Goal: Information Seeking & Learning: Find contact information

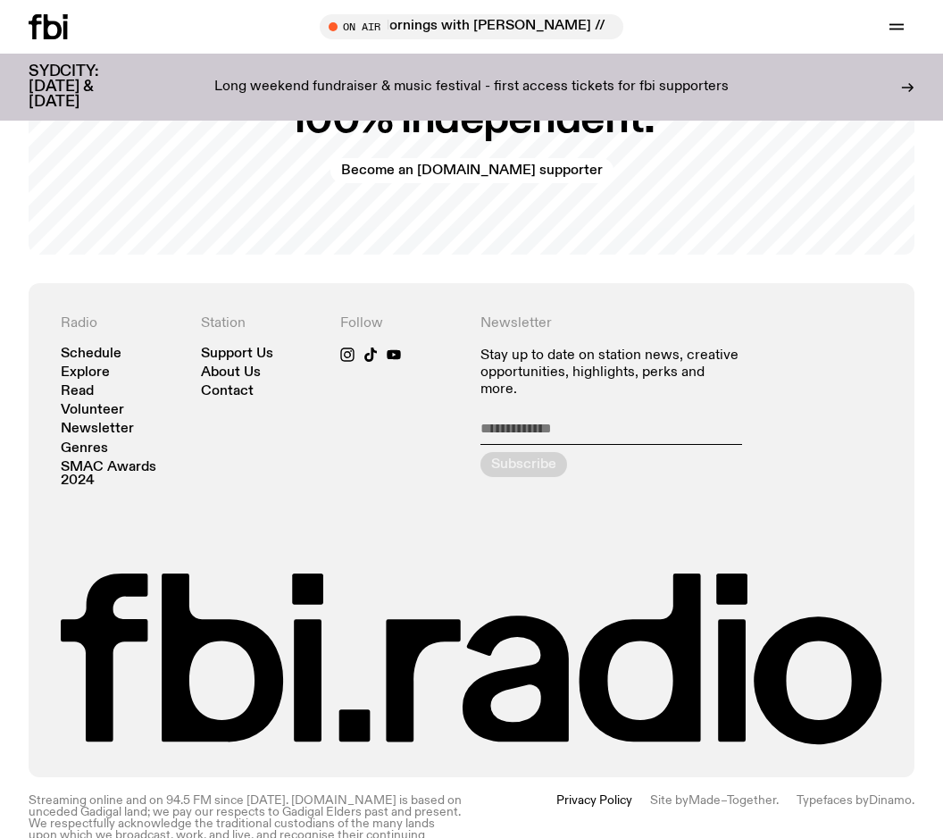
scroll to position [3275, 0]
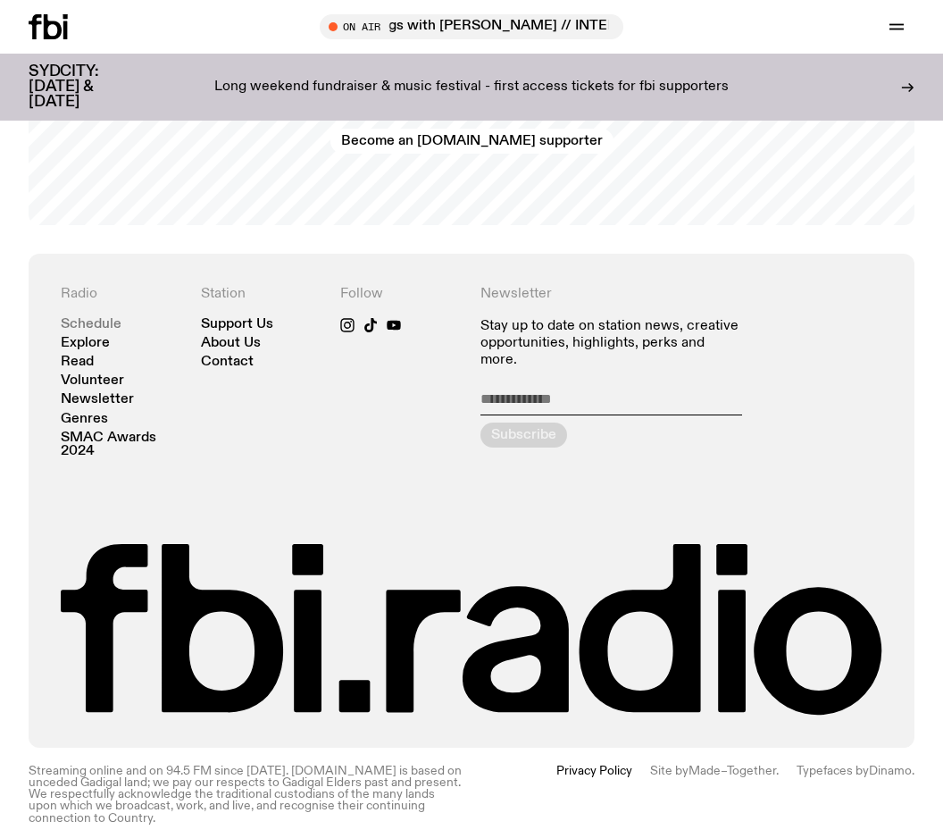
click at [101, 318] on link "Schedule" at bounding box center [91, 324] width 61 height 13
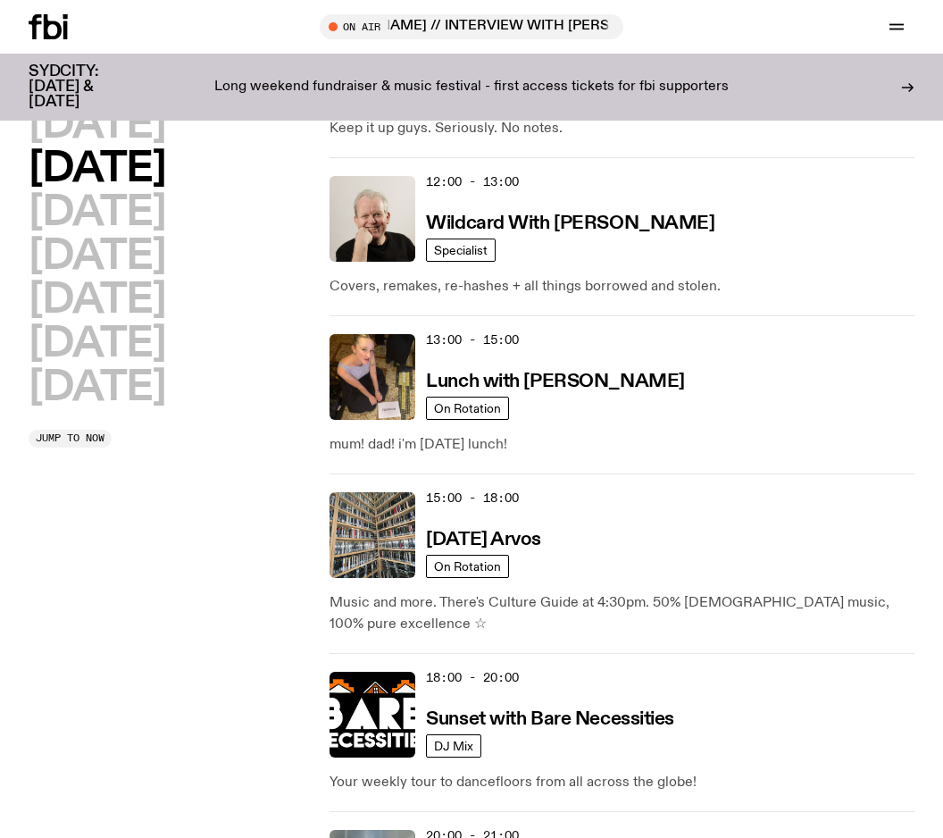
scroll to position [798, 0]
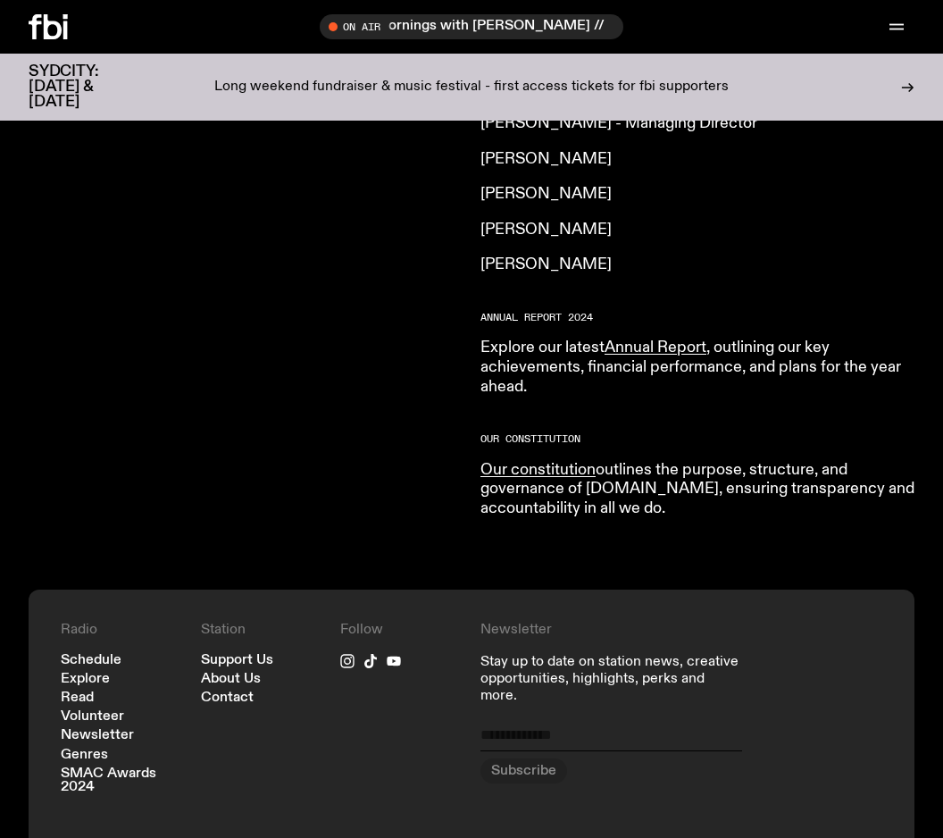
scroll to position [1869, 0]
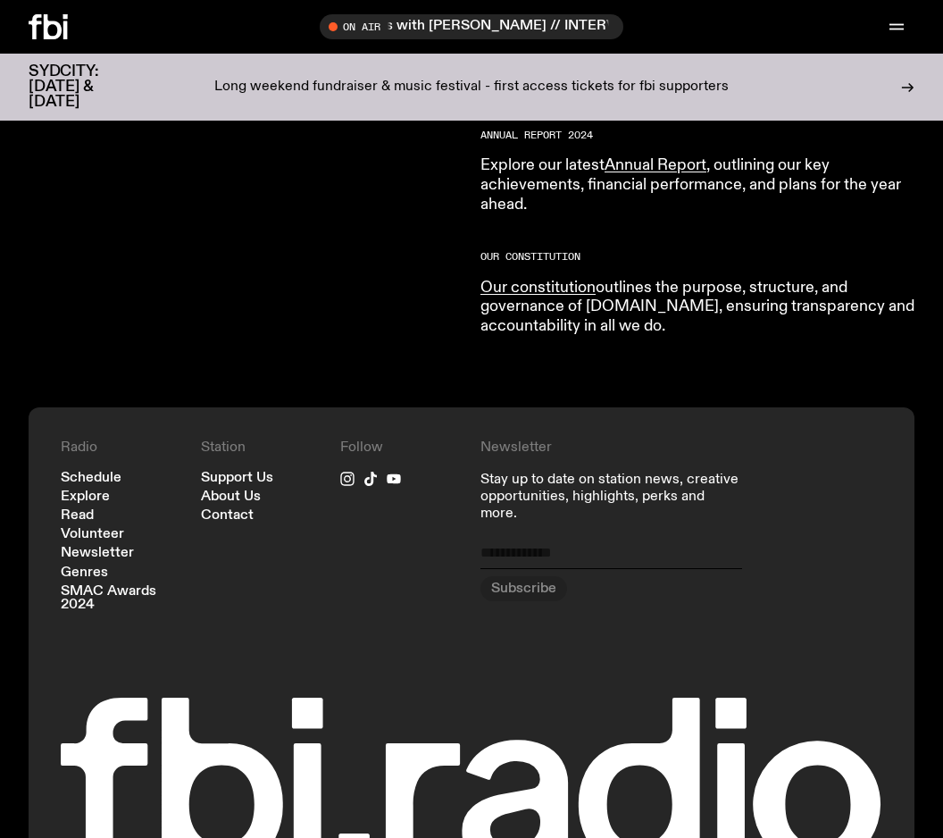
click at [86, 472] on nav "Schedule Explore Read Volunteer Newsletter Genres SMAC Awards 2024" at bounding box center [122, 542] width 122 height 141
click at [86, 490] on link "Explore" at bounding box center [85, 496] width 49 height 13
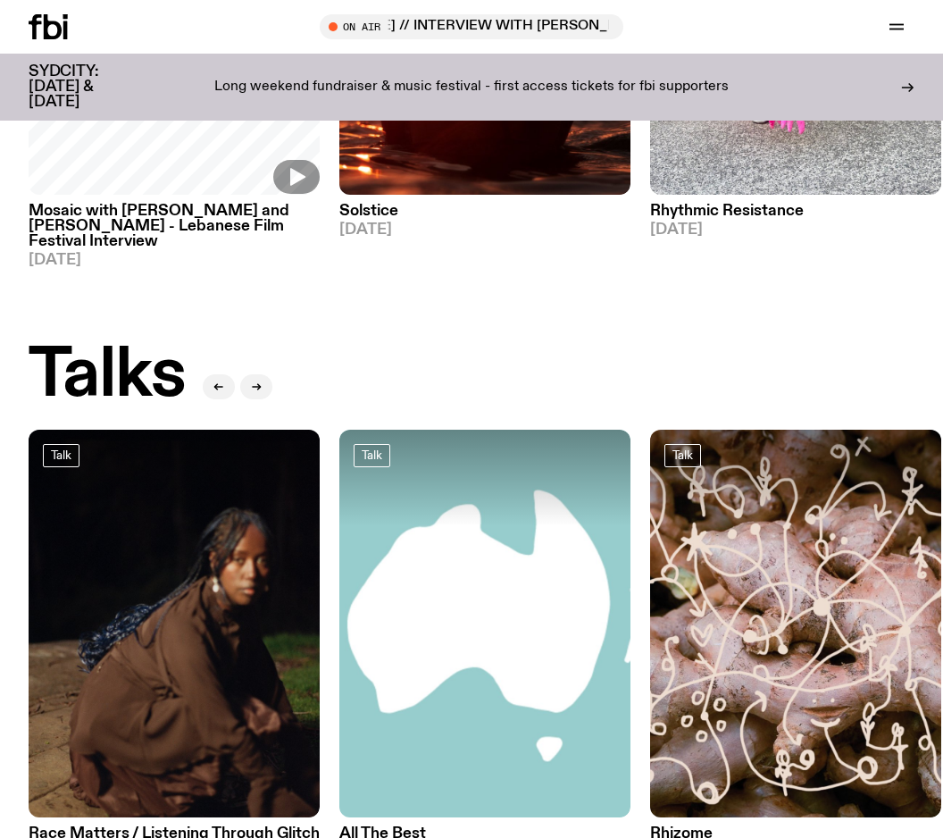
scroll to position [1957, 0]
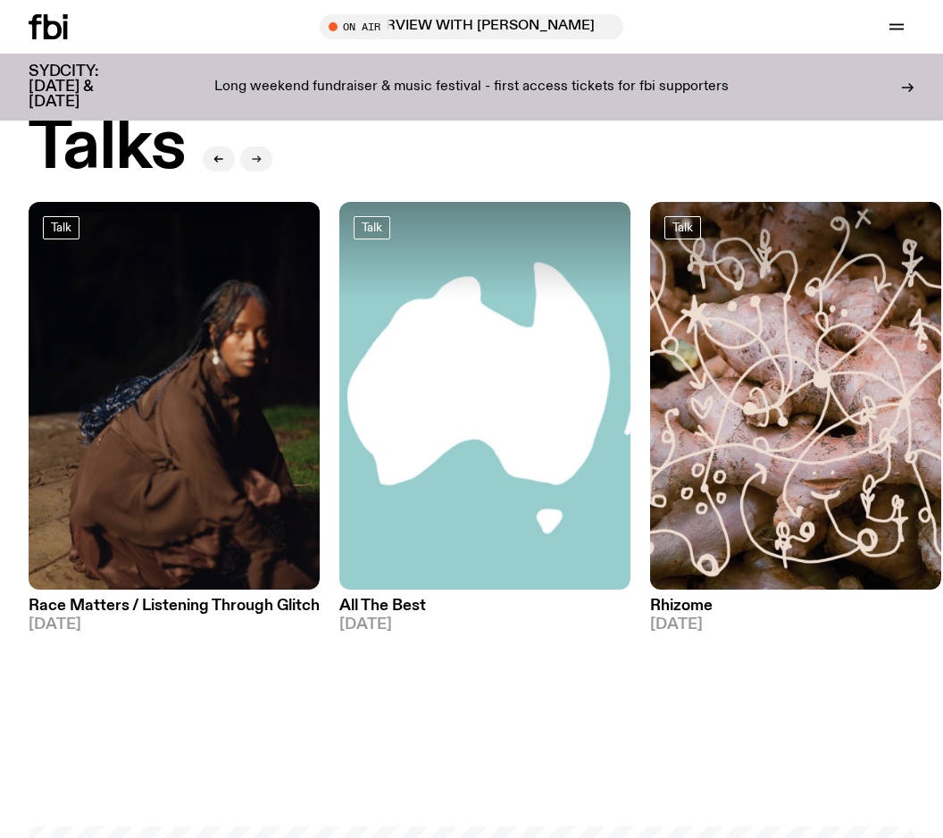
click at [262, 165] on button "button" at bounding box center [256, 158] width 32 height 25
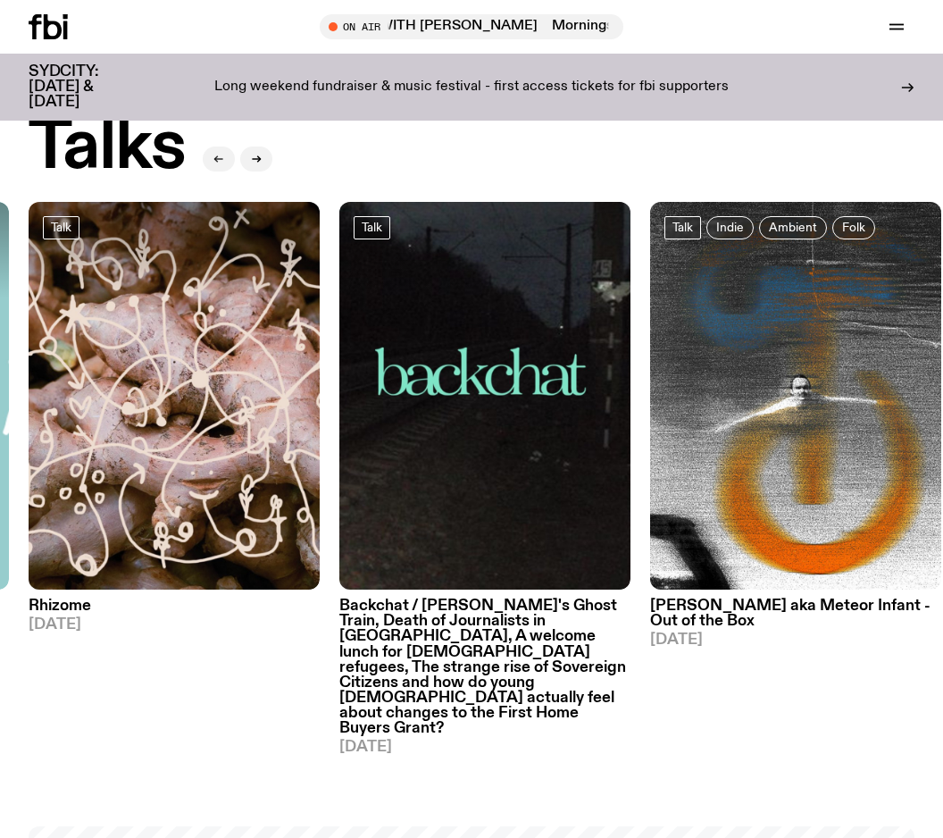
click at [222, 161] on icon "button" at bounding box center [218, 159] width 11 height 11
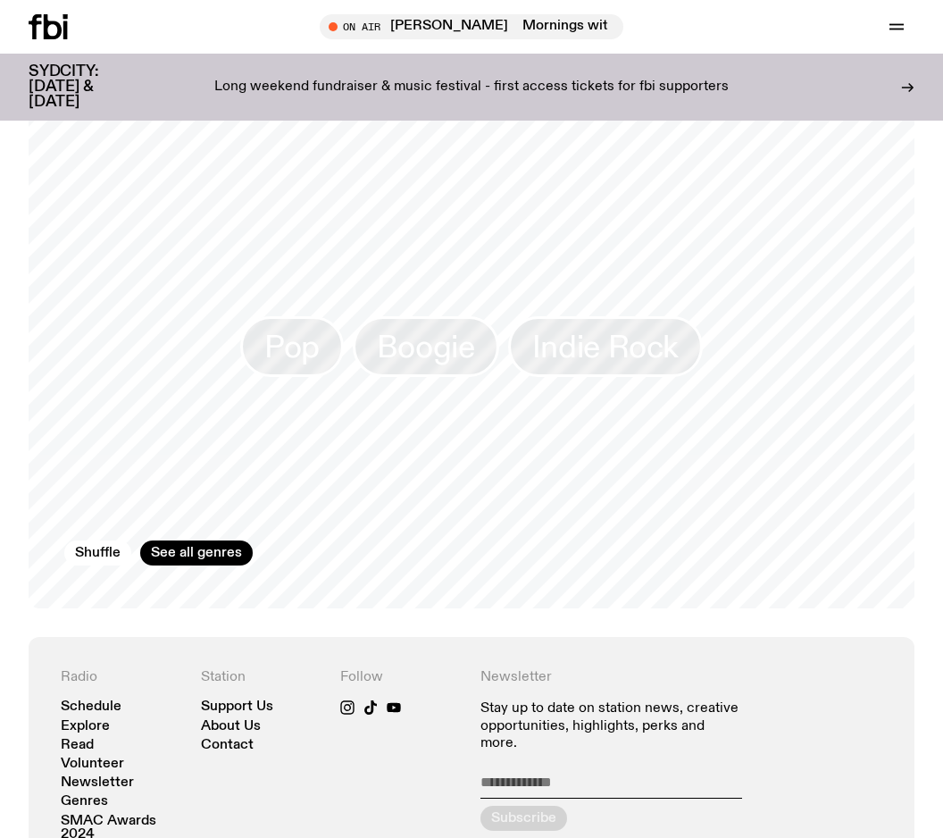
scroll to position [2671, 0]
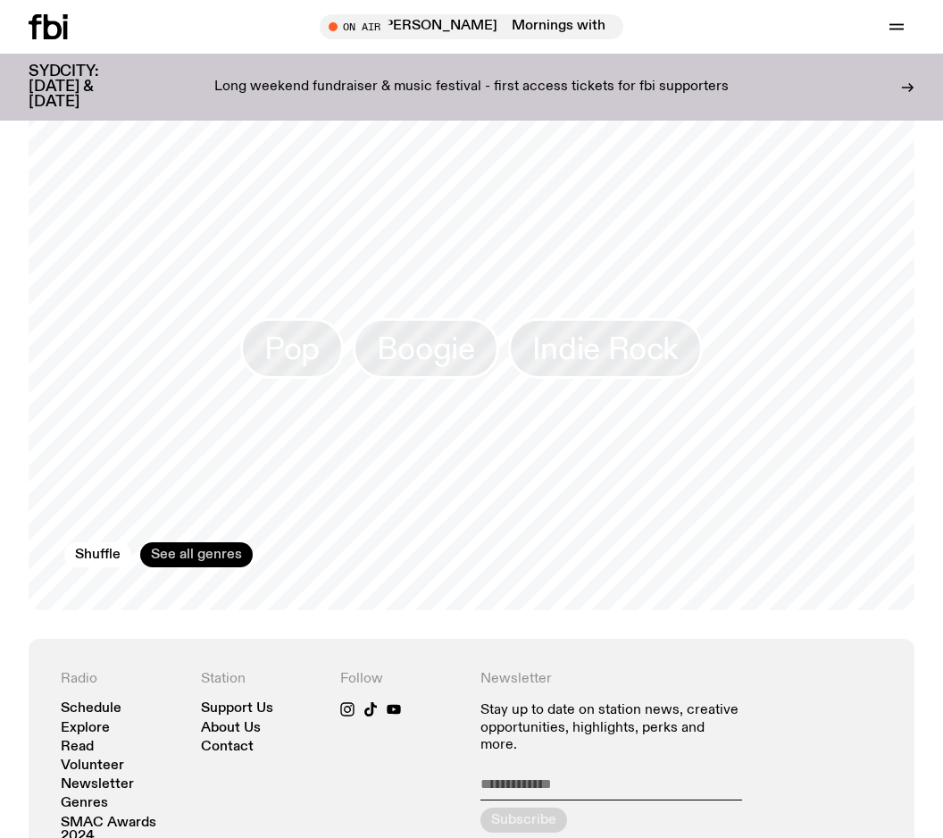
click at [179, 542] on link "See all genres" at bounding box center [196, 554] width 113 height 25
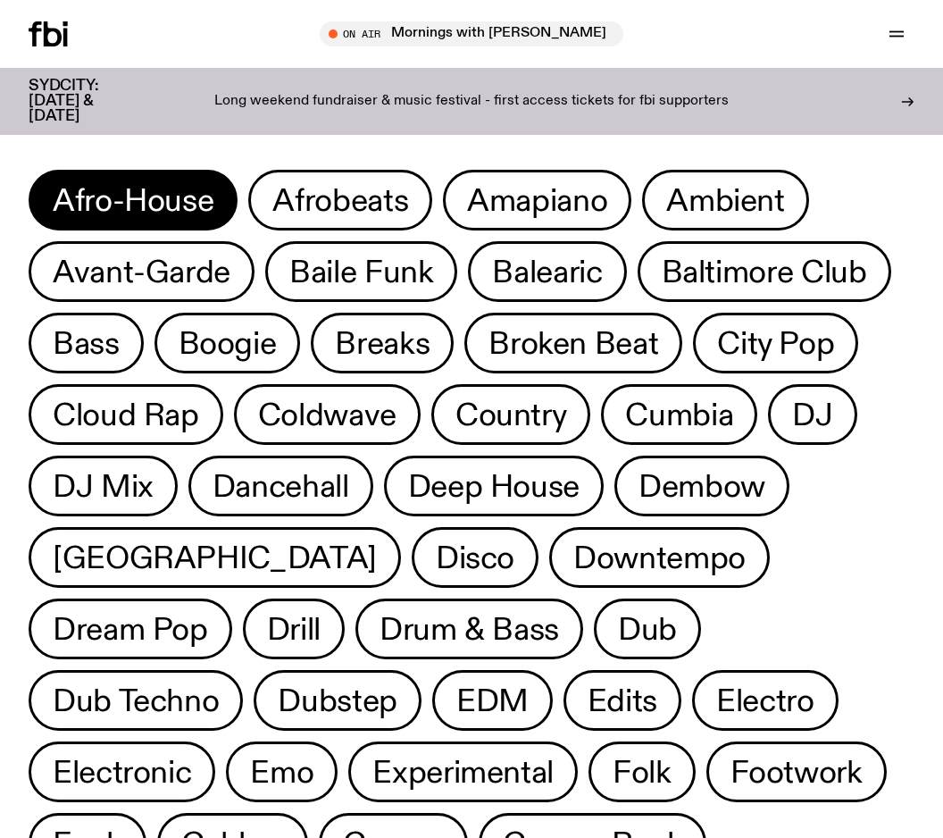
drag, startPoint x: 151, startPoint y: 183, endPoint x: 105, endPoint y: 180, distance: 45.6
click at [248, 180] on button "Afro-House" at bounding box center [340, 200] width 184 height 61
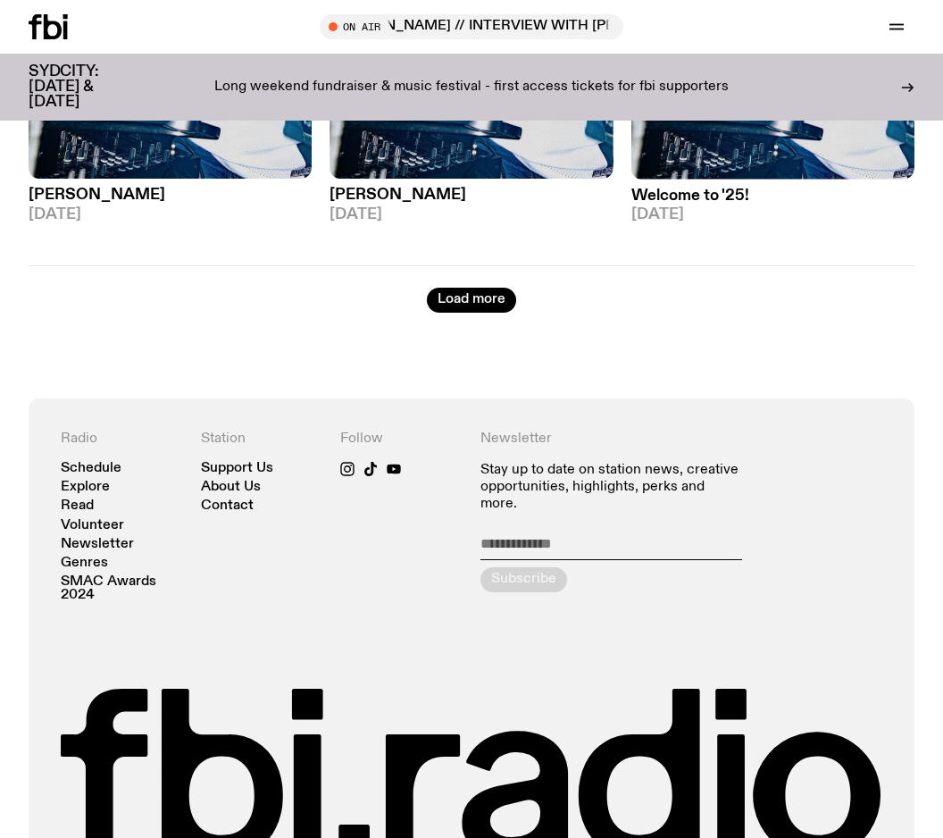
scroll to position [3417, 0]
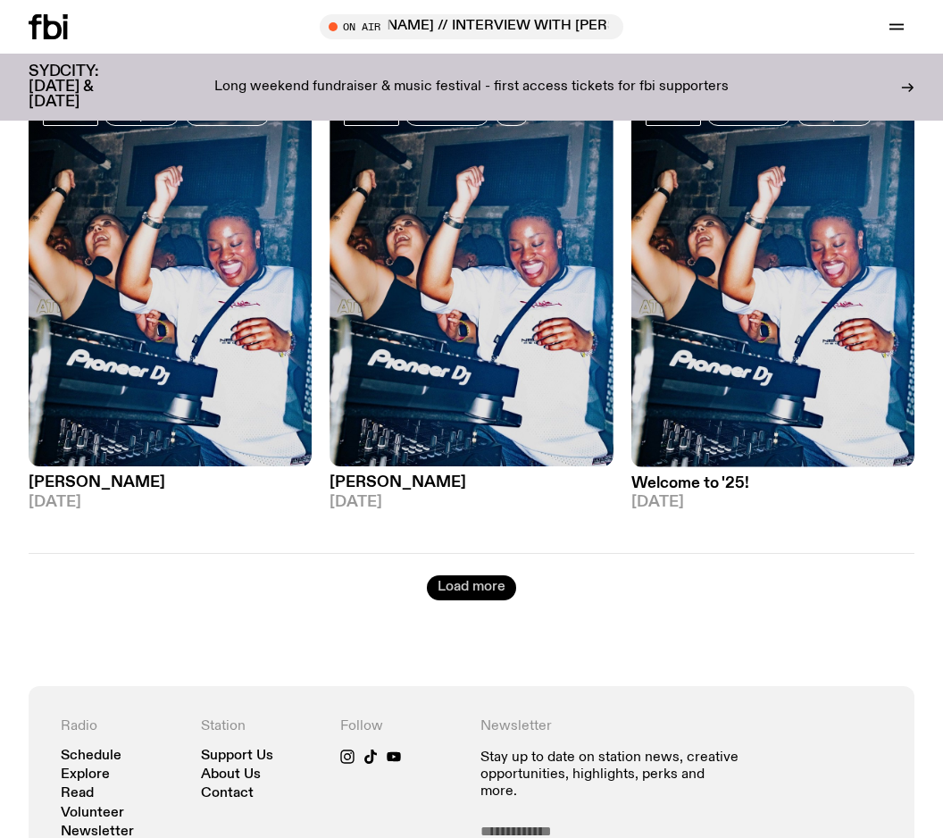
click at [466, 583] on button "Load more" at bounding box center [471, 587] width 89 height 25
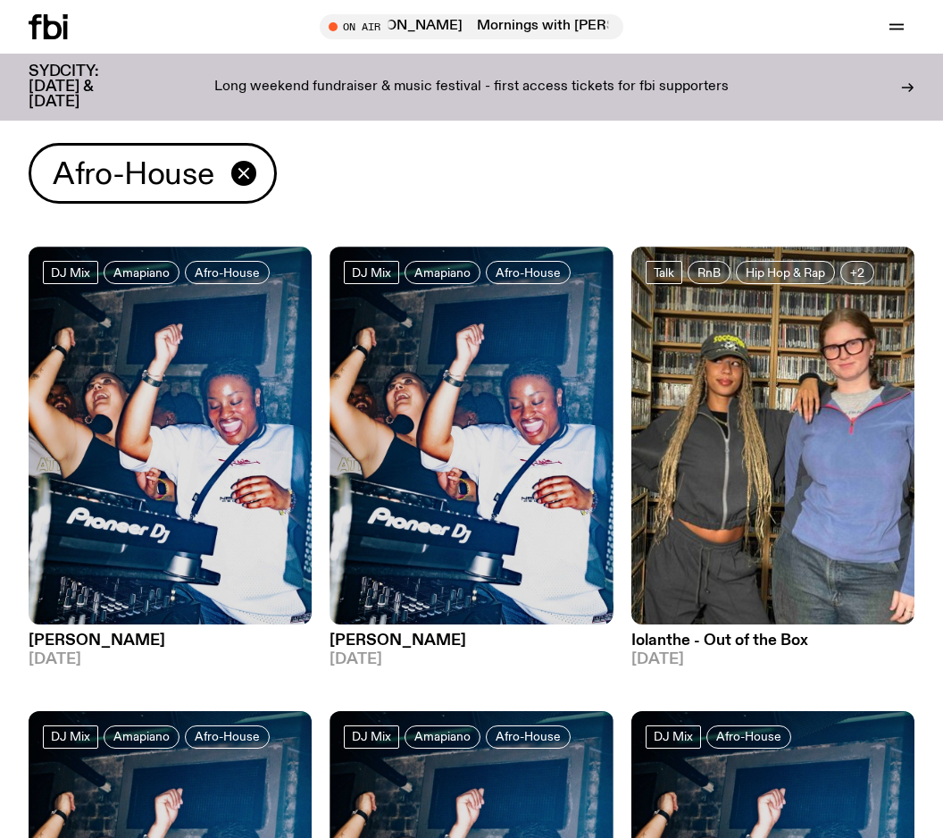
scroll to position [0, 0]
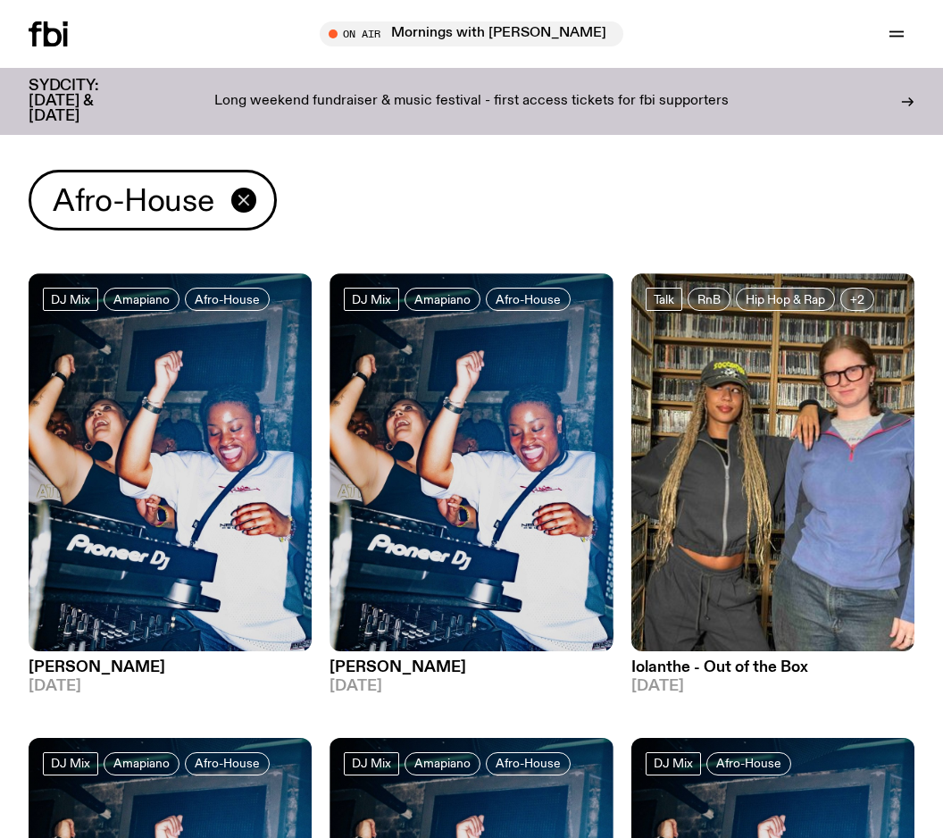
click at [249, 193] on icon "button" at bounding box center [243, 199] width 21 height 21
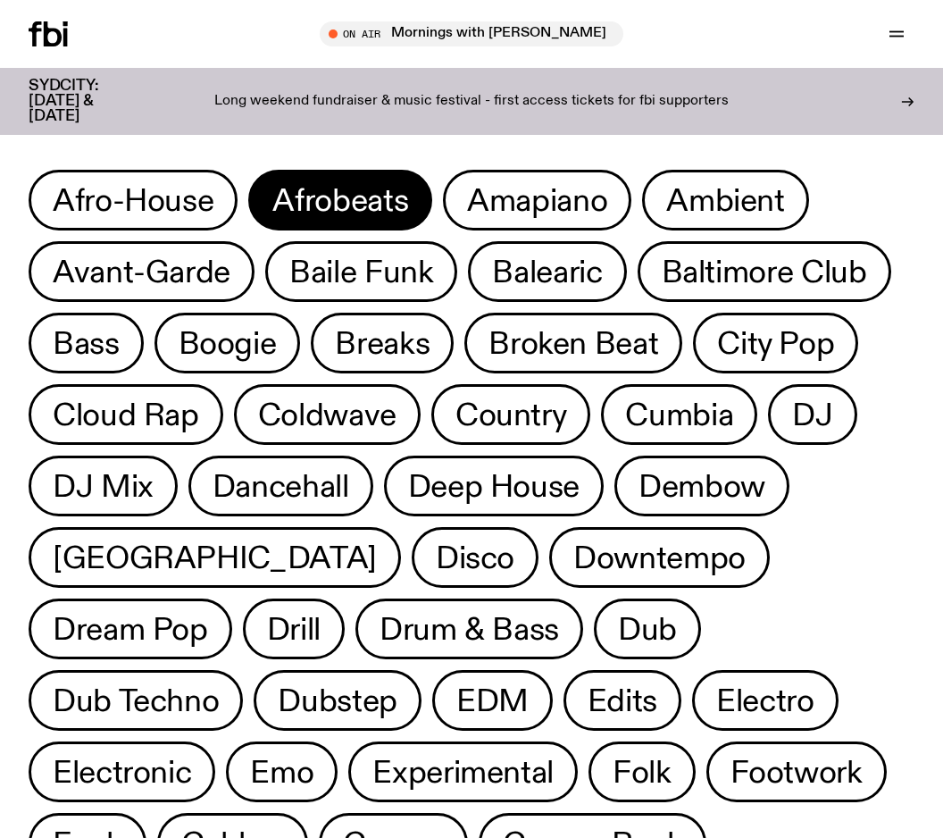
click at [323, 201] on span "Afrobeats" at bounding box center [340, 200] width 136 height 35
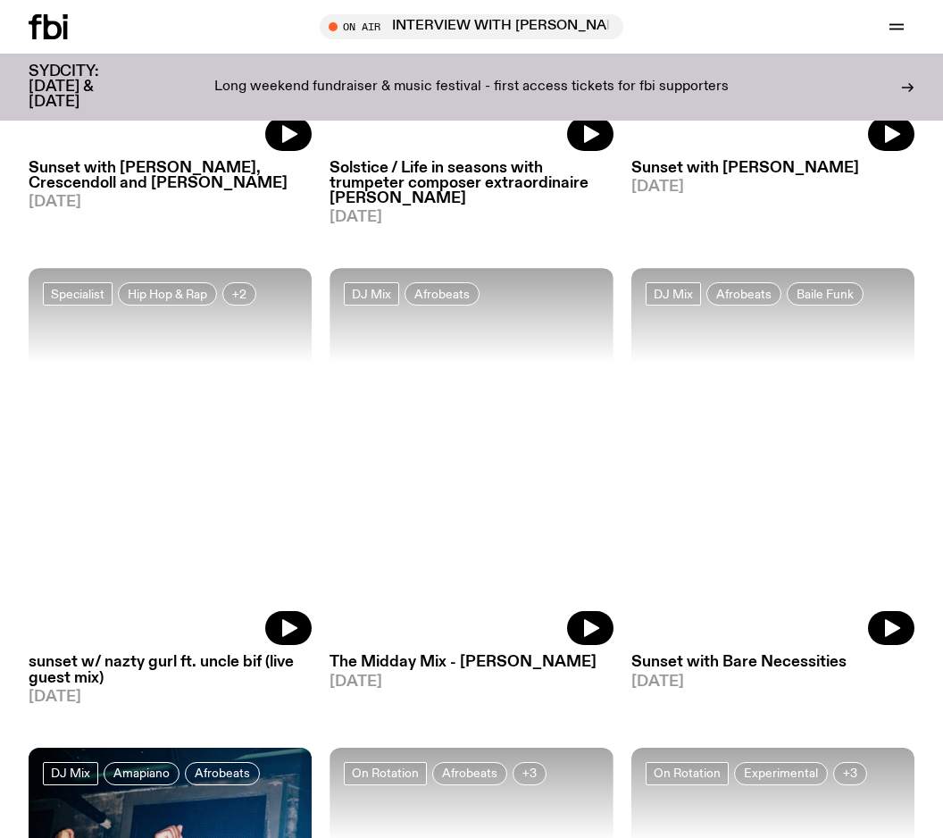
scroll to position [1429, 0]
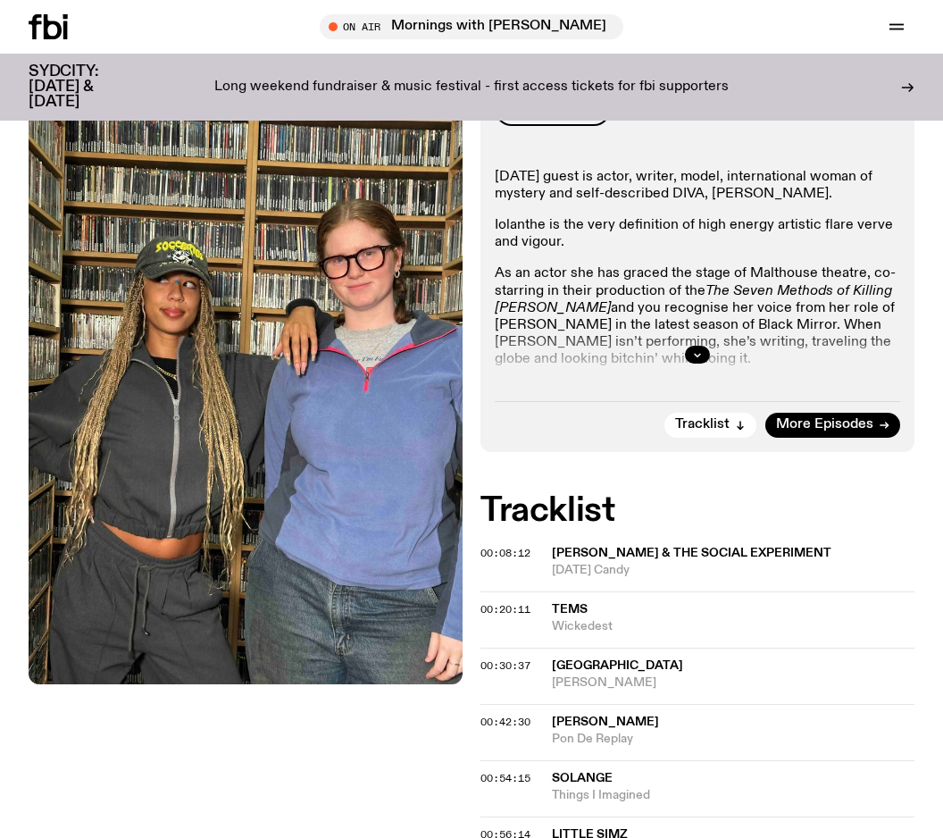
scroll to position [357, 0]
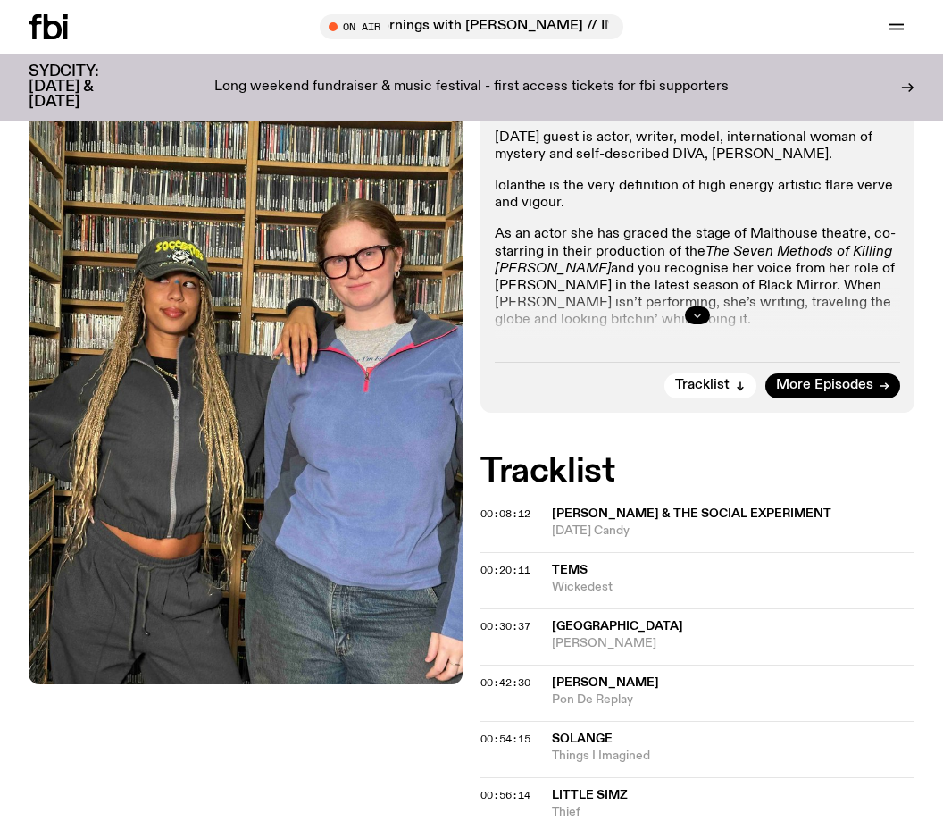
click at [691, 320] on button "button" at bounding box center [697, 315] width 25 height 18
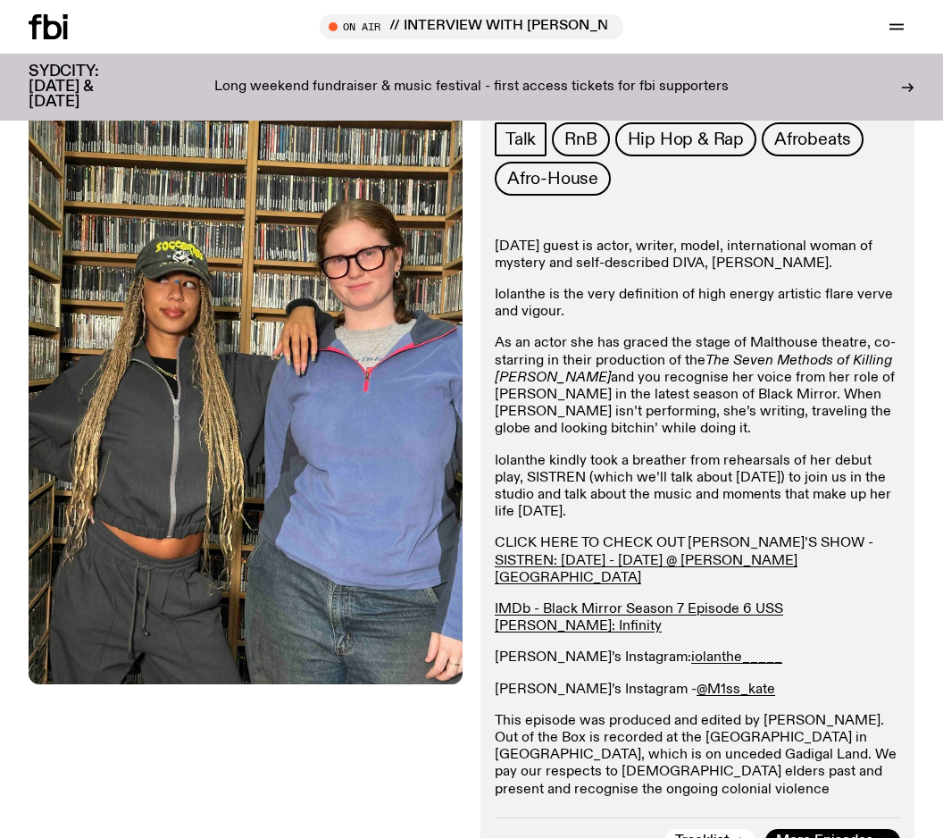
scroll to position [351, 0]
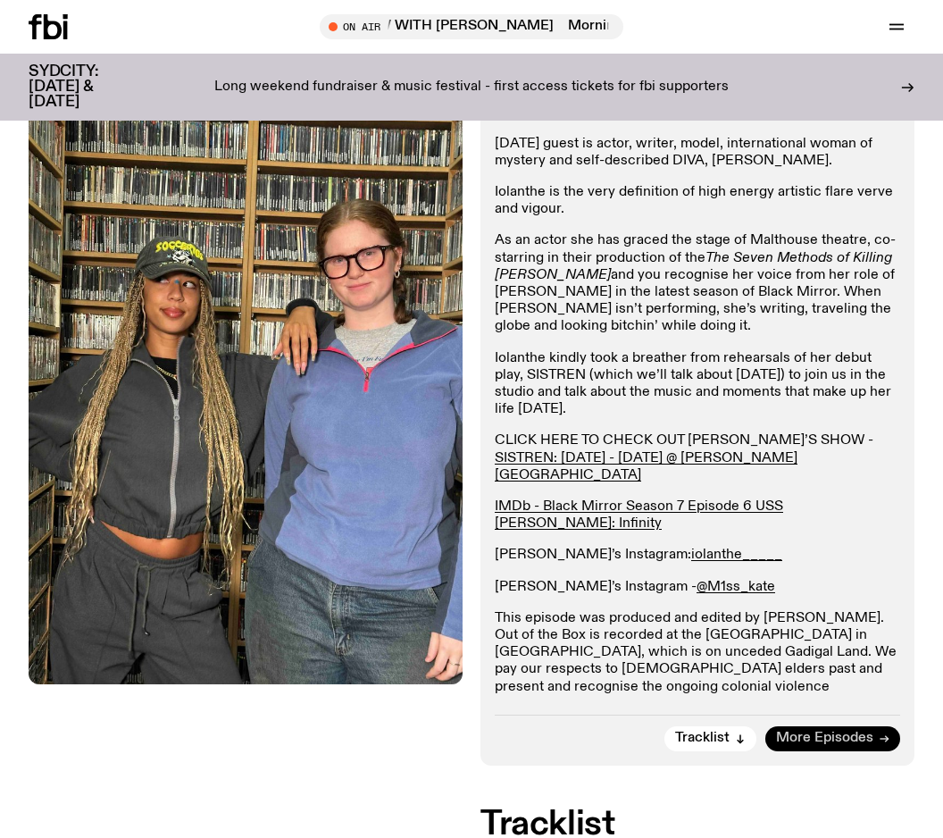
click at [864, 750] on link "More Episodes" at bounding box center [832, 738] width 135 height 25
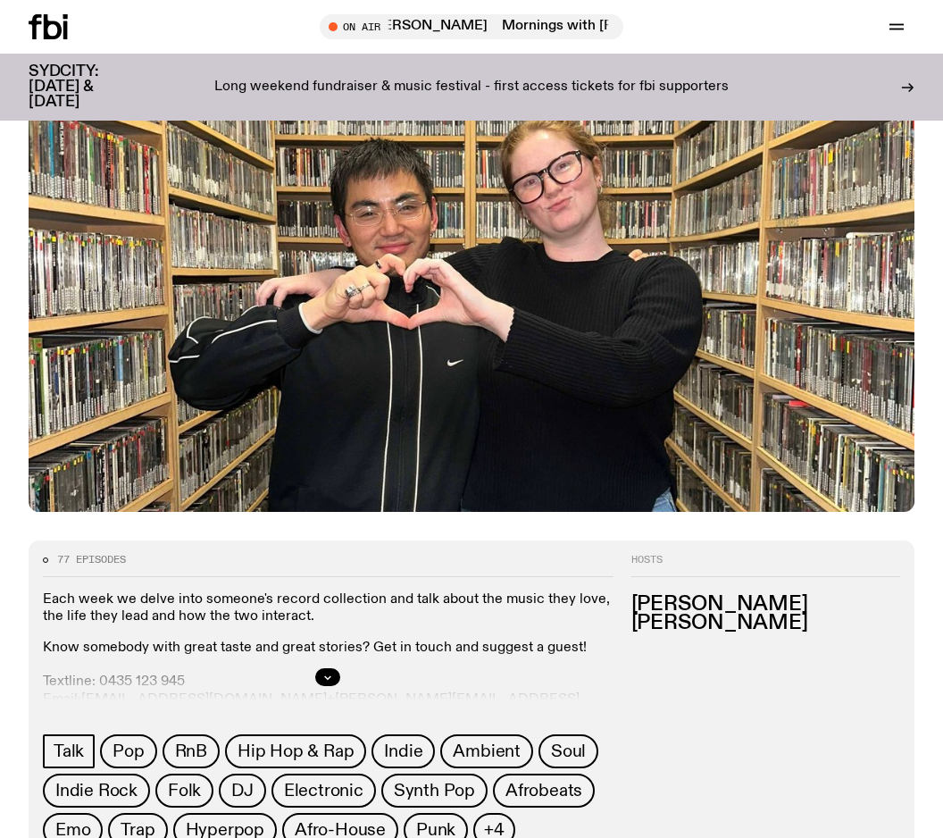
scroll to position [263, 0]
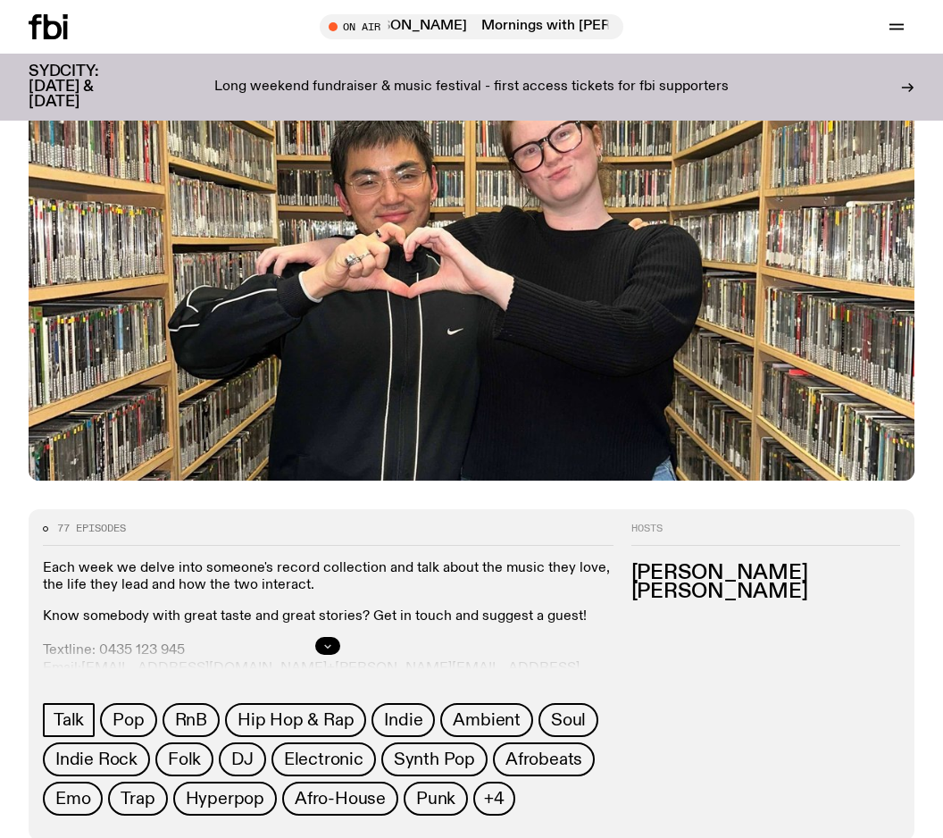
click at [322, 646] on button "button" at bounding box center [327, 646] width 25 height 18
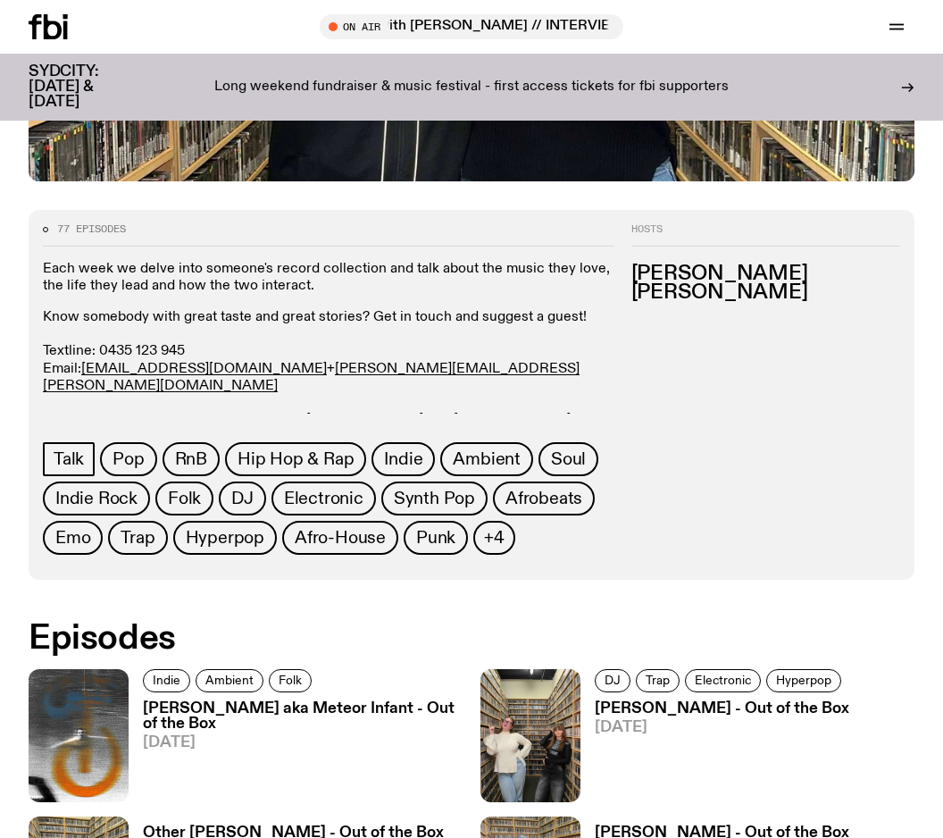
scroll to position [531, 0]
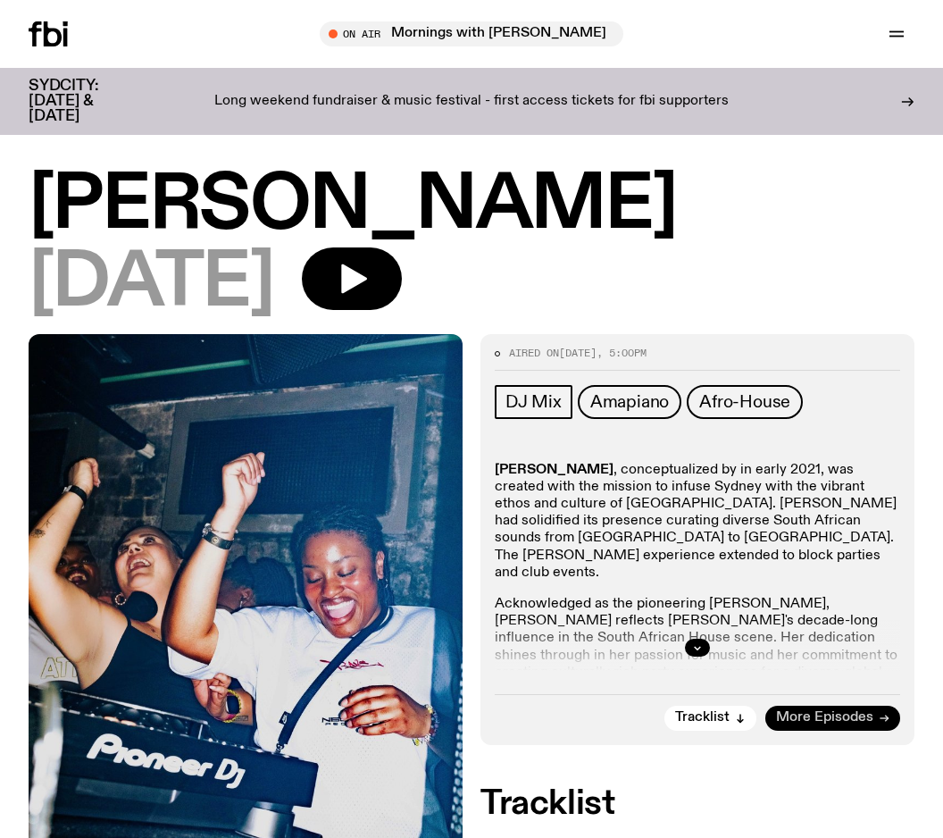
click at [858, 715] on span "More Episodes" at bounding box center [824, 717] width 97 height 13
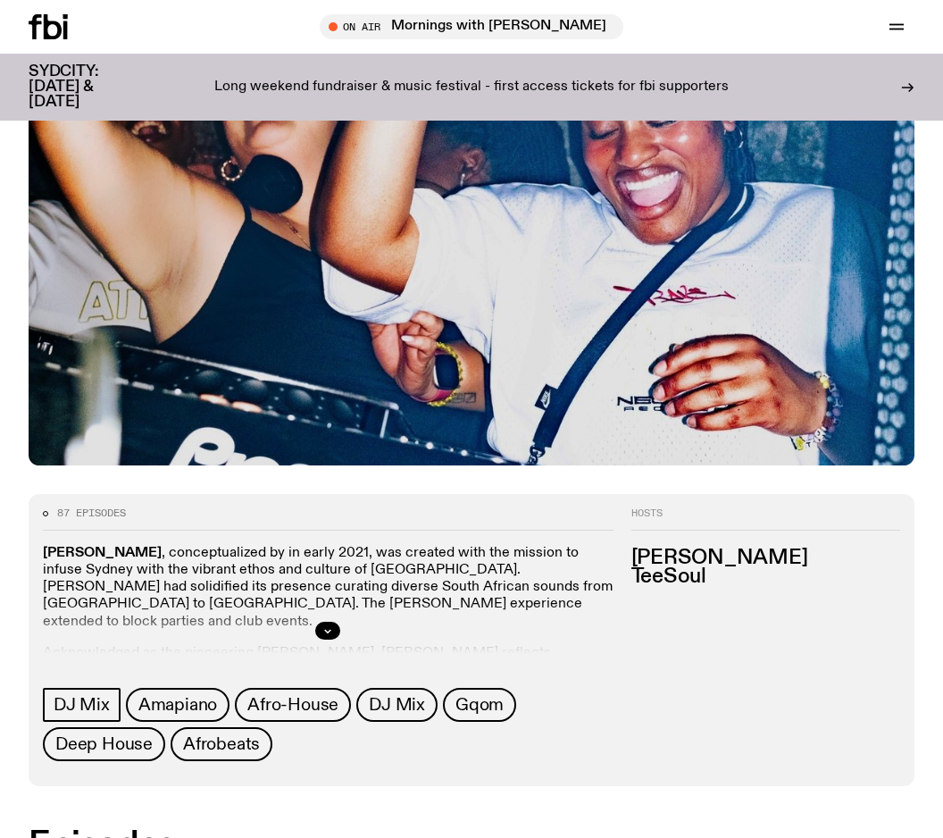
scroll to position [346, 0]
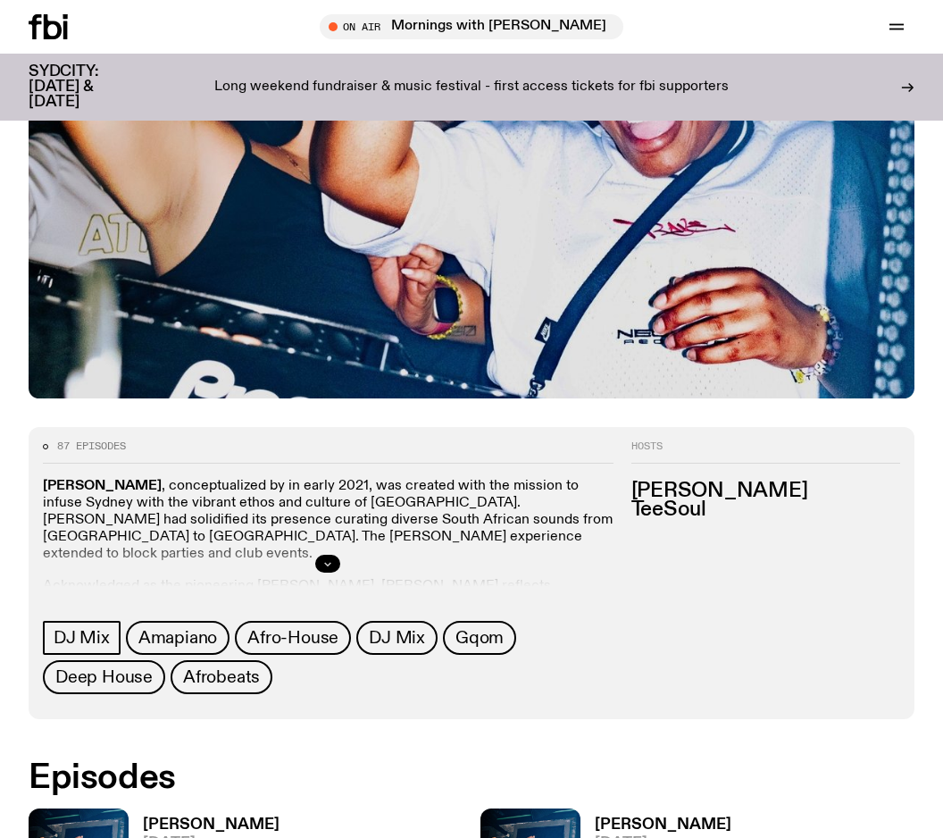
click at [330, 558] on icon "button" at bounding box center [327, 563] width 11 height 11
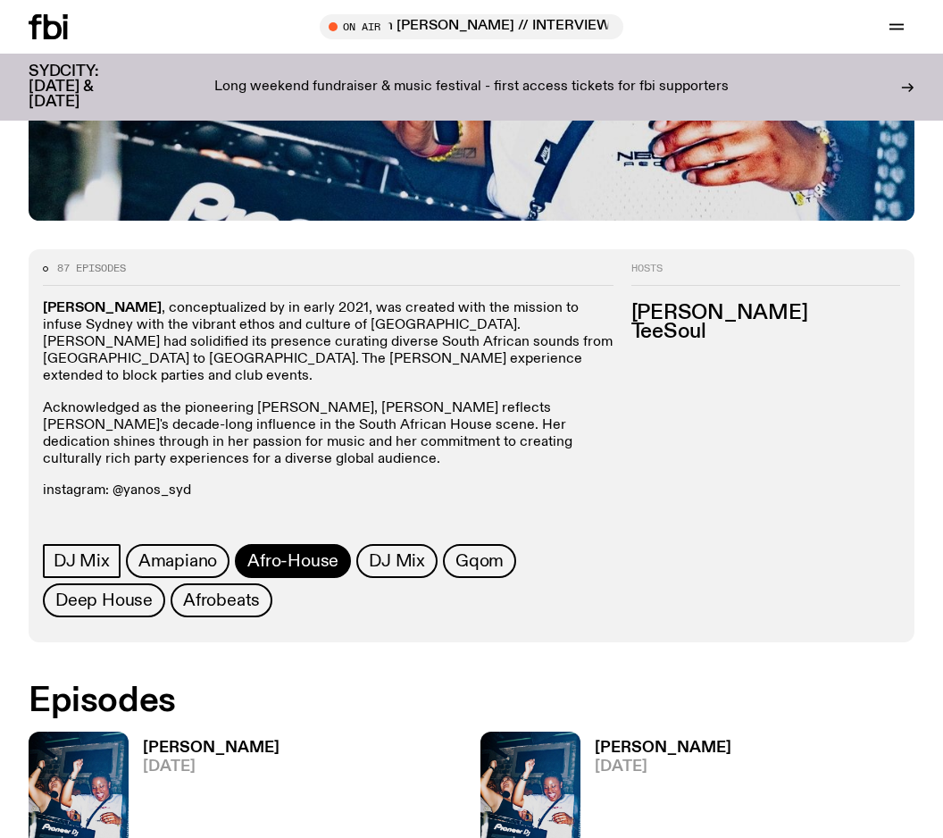
scroll to position [524, 0]
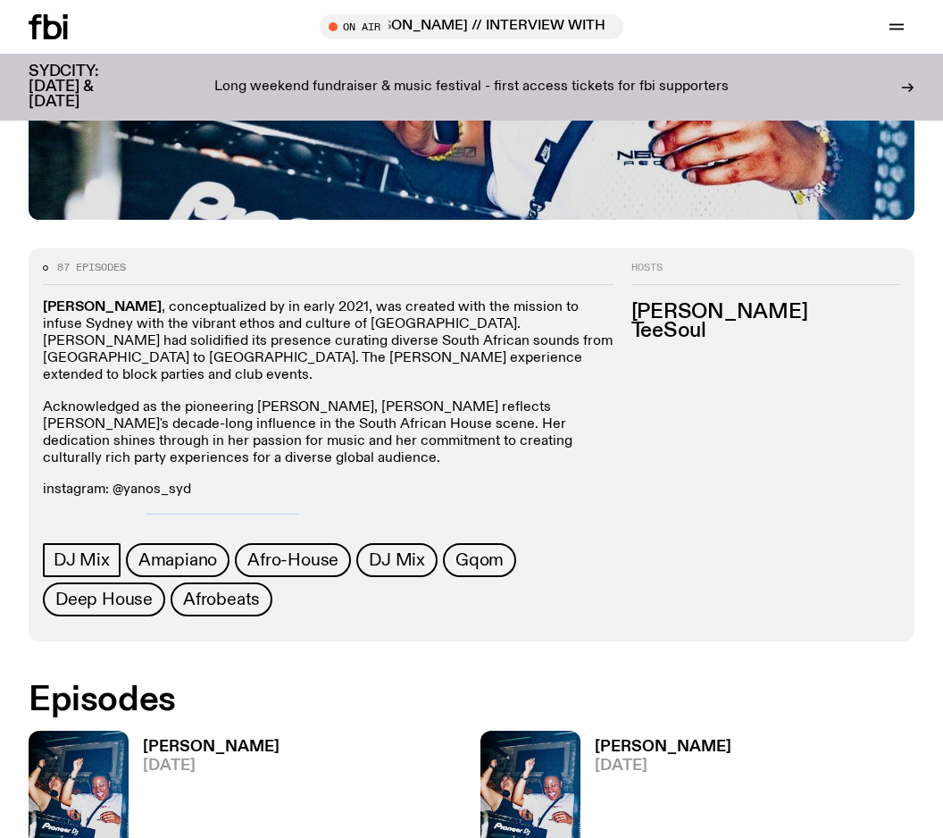
drag, startPoint x: 295, startPoint y: 506, endPoint x: 147, endPoint y: 509, distance: 147.4
click at [147, 514] on p "email/enquiries: yanossyd@gmail.com" at bounding box center [328, 522] width 571 height 17
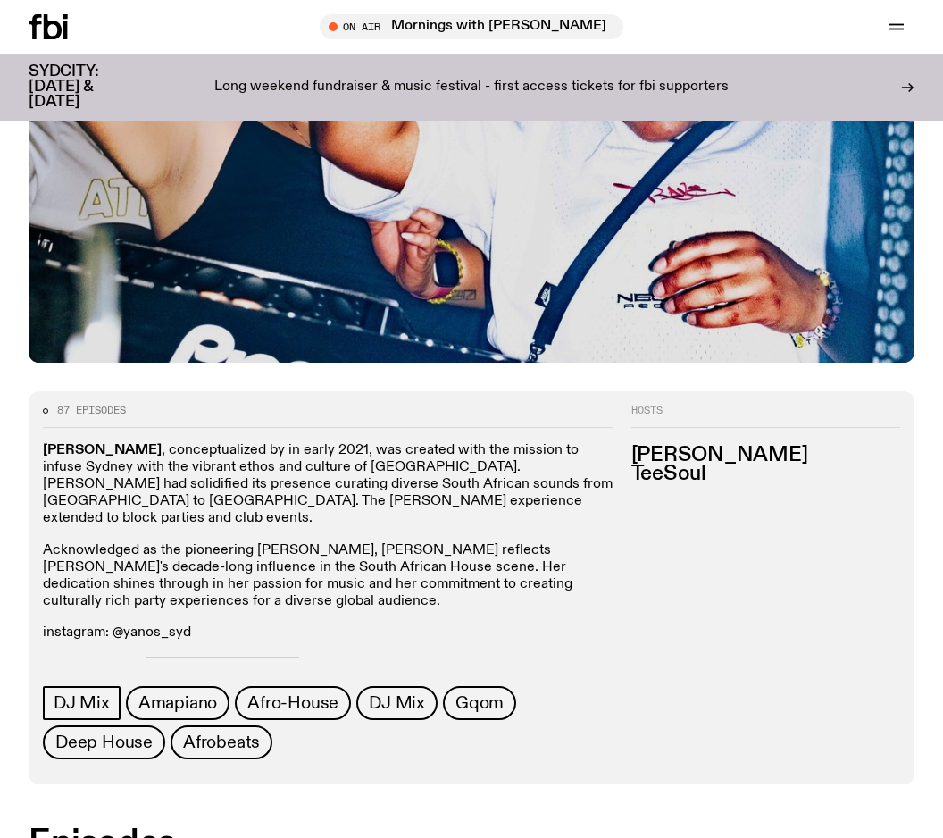
scroll to position [346, 0]
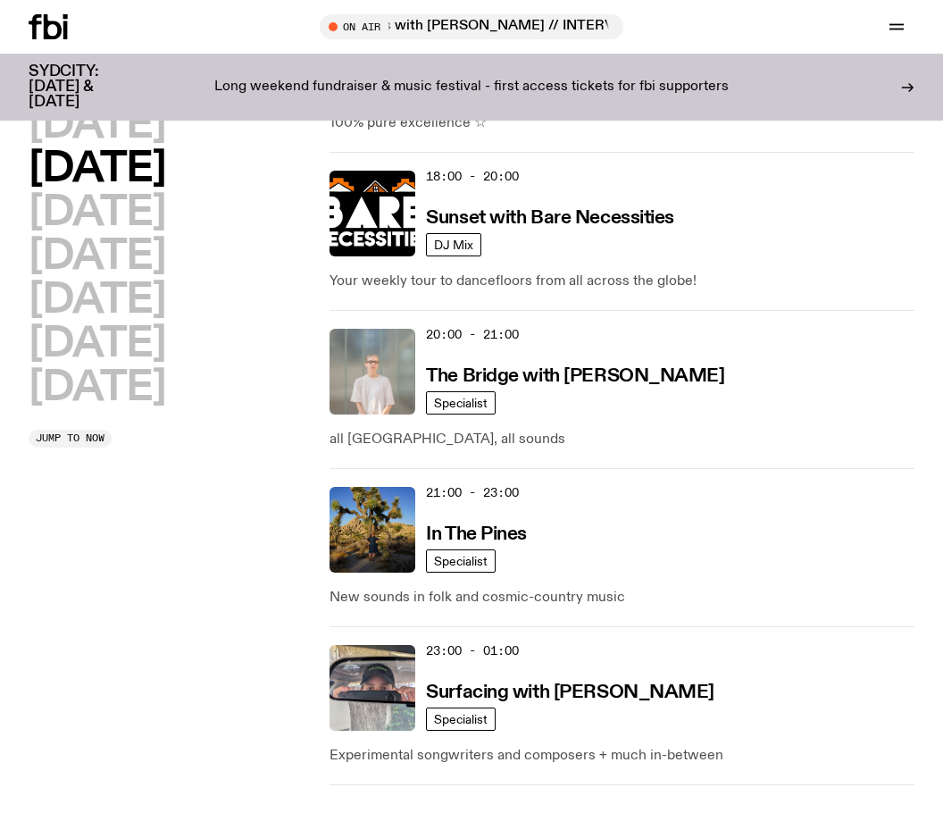
scroll to position [1064, 0]
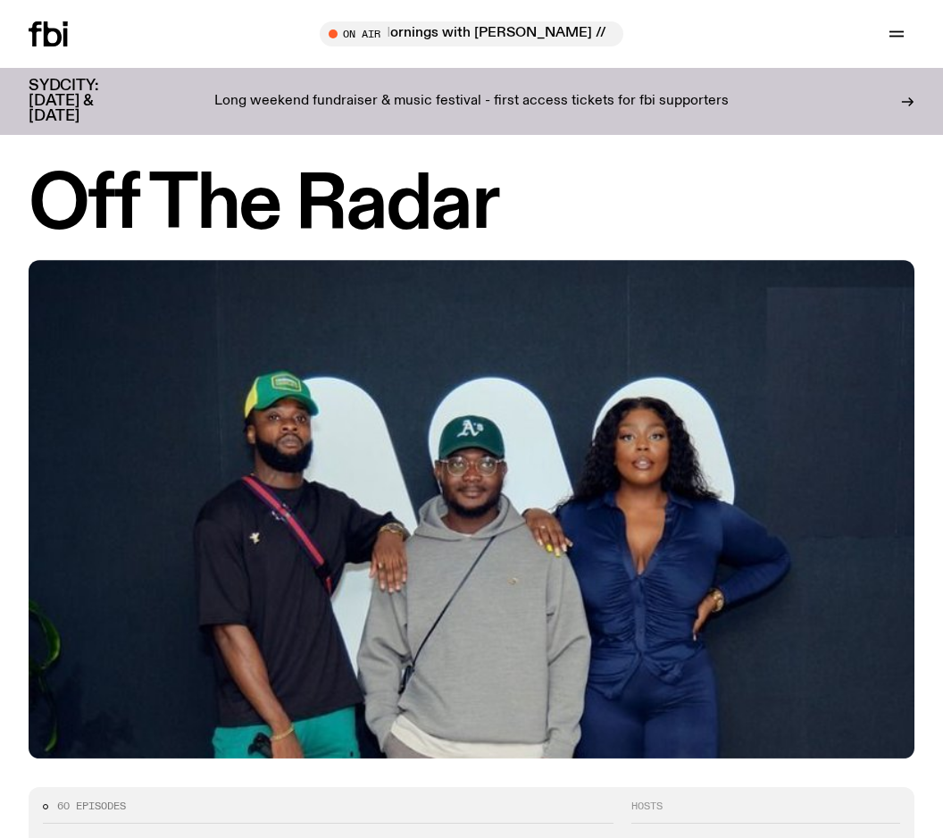
click at [261, 181] on h1 "Off The Radar" at bounding box center [472, 206] width 886 height 72
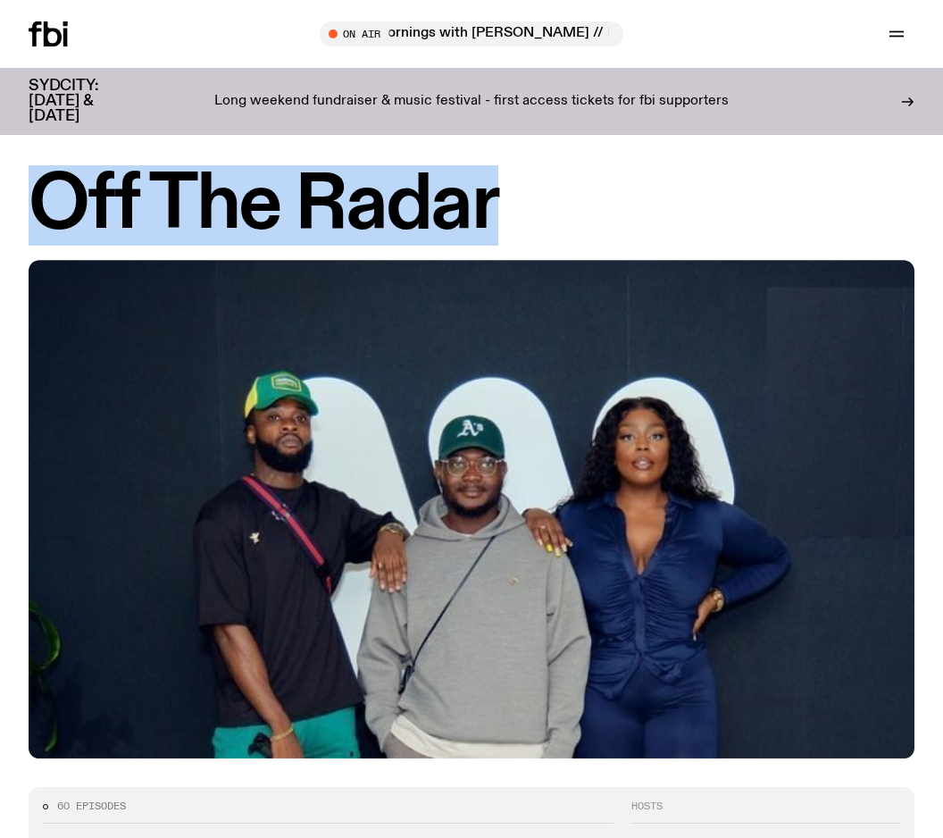
click at [261, 181] on h1 "Off The Radar" at bounding box center [472, 206] width 886 height 72
copy h1 "Off The Radar"
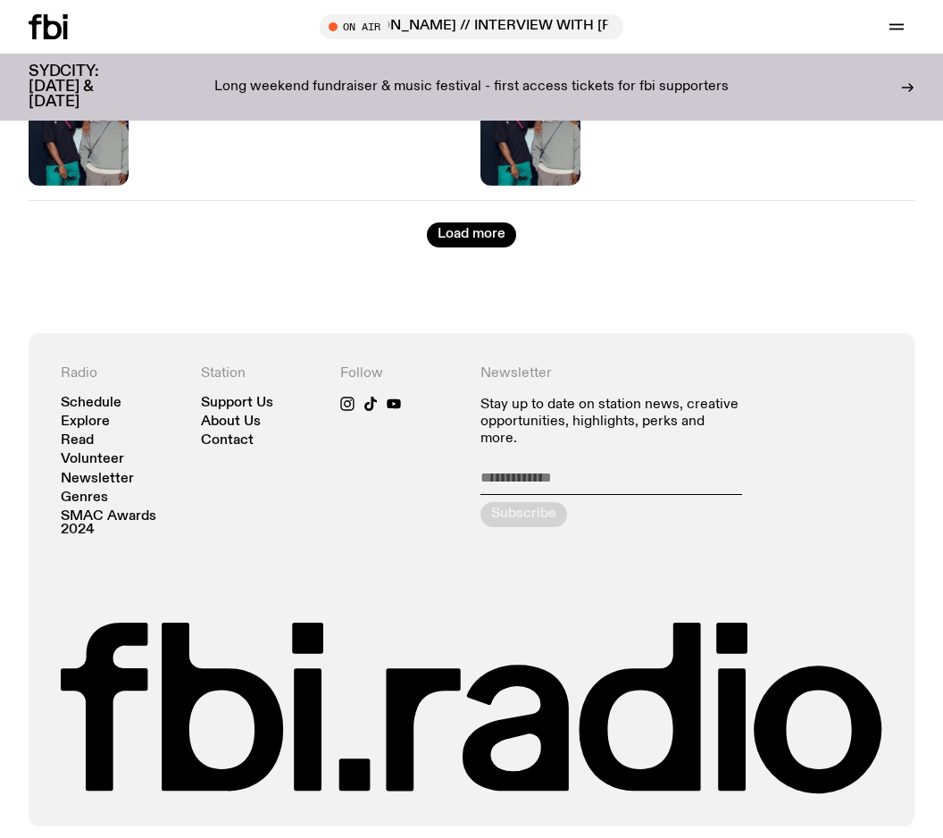
scroll to position [3340, 0]
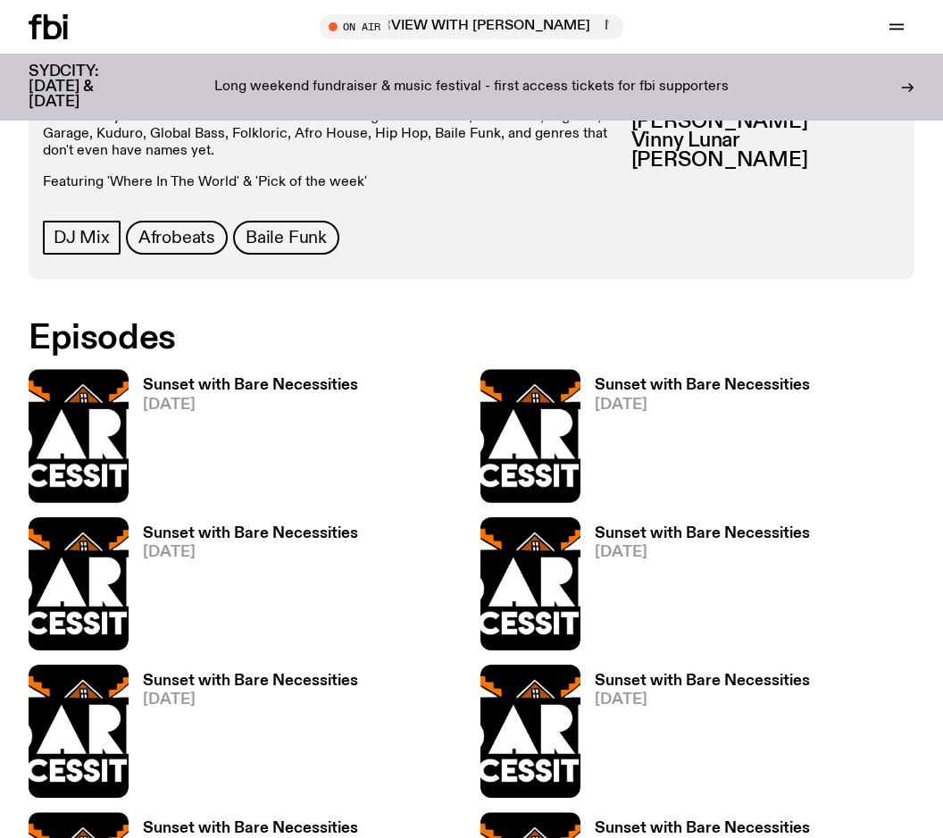
scroll to position [794, 0]
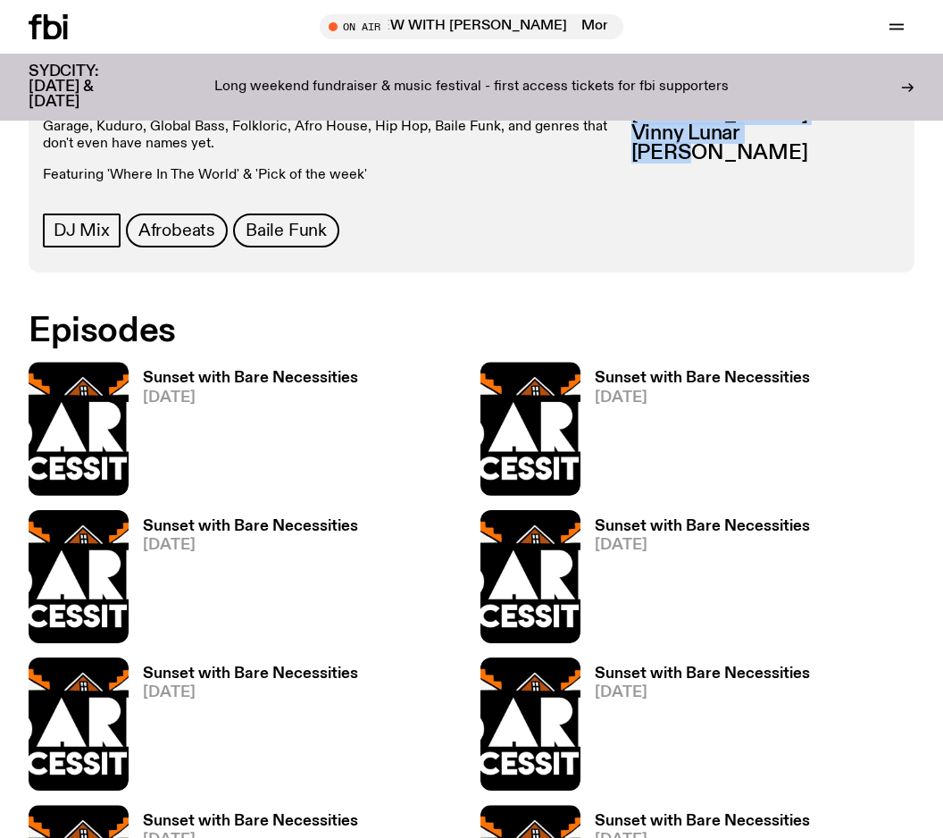
drag, startPoint x: 631, startPoint y: 115, endPoint x: 731, endPoint y: 156, distance: 108.1
click at [731, 156] on ul "[PERSON_NAME] [PERSON_NAME] Lunar [PERSON_NAME] Z" at bounding box center [765, 134] width 269 height 58
copy ul "[PERSON_NAME] [PERSON_NAME] Lunar [PERSON_NAME] Z"
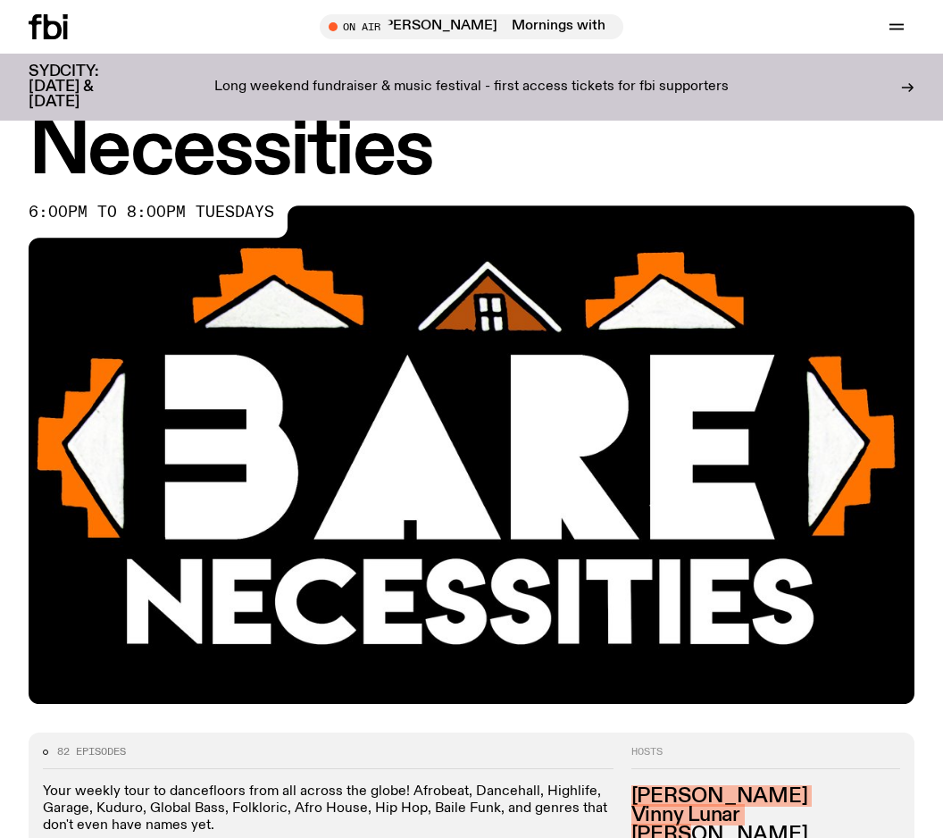
scroll to position [108, 0]
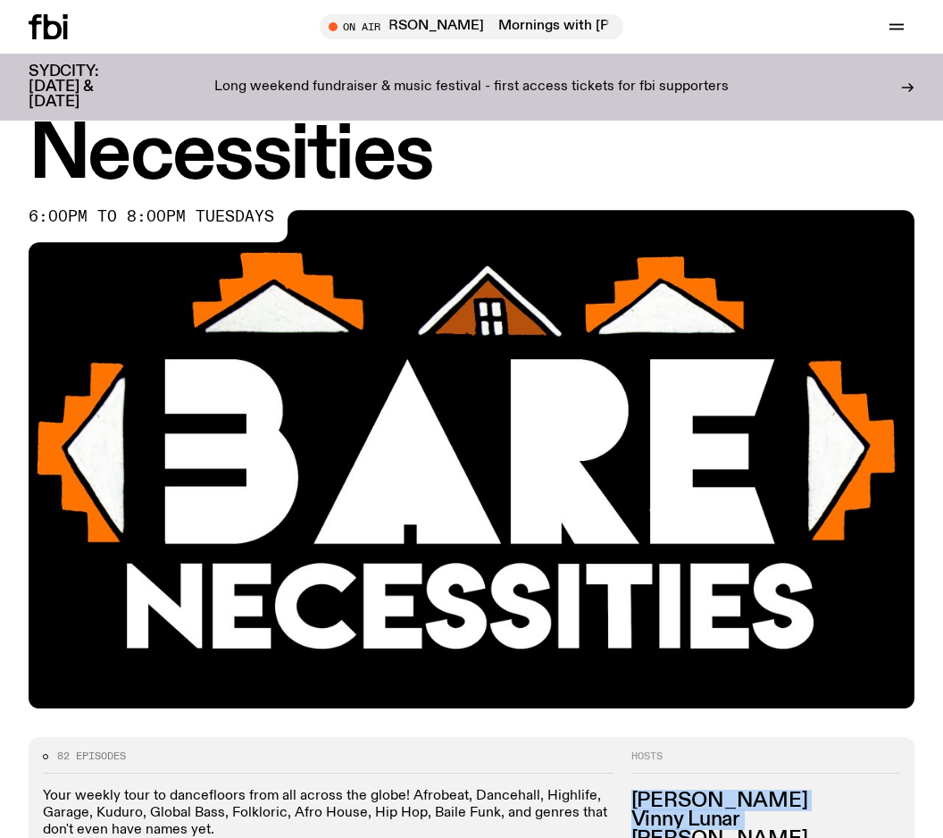
click at [297, 163] on h1 "Sunset with Bare Necessities" at bounding box center [472, 119] width 886 height 145
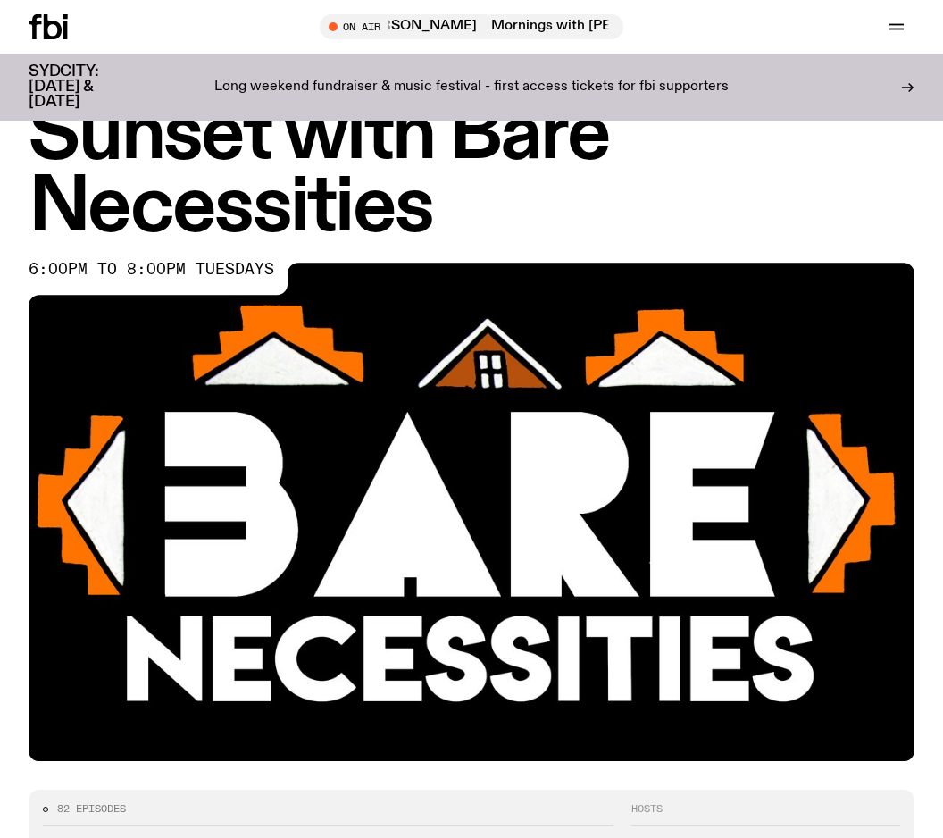
scroll to position [0, 0]
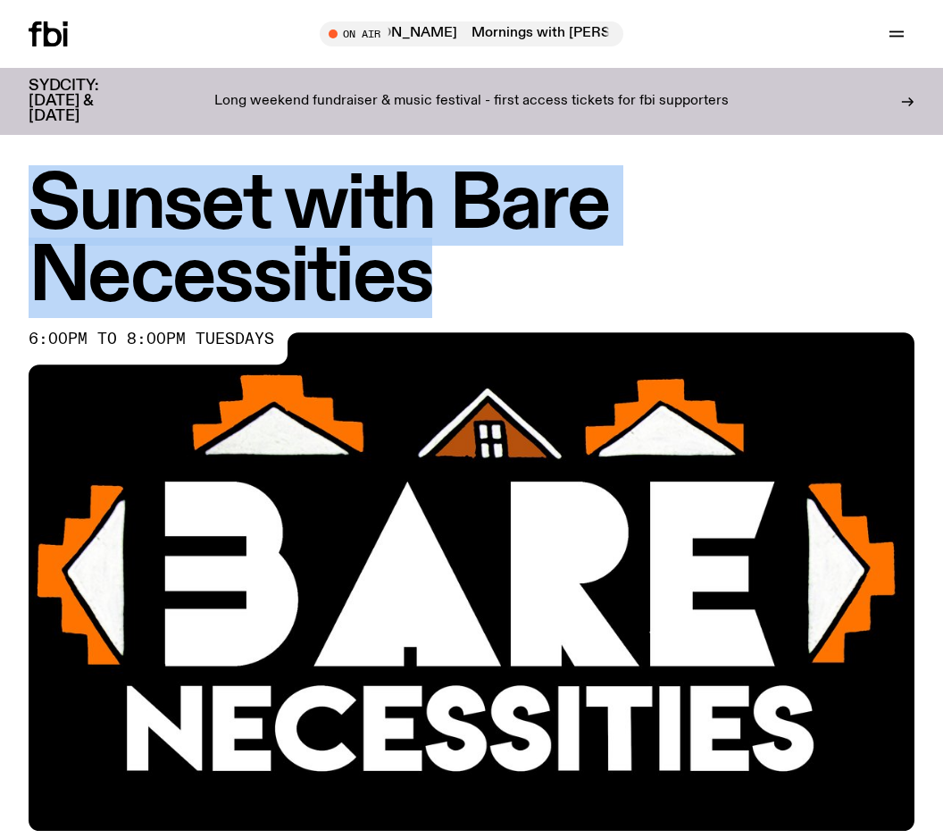
drag, startPoint x: 37, startPoint y: 188, endPoint x: 693, endPoint y: 311, distance: 667.9
click at [693, 311] on h1 "Sunset with Bare Necessities" at bounding box center [472, 242] width 886 height 145
copy h1 "Sunset with Bare Necessities"
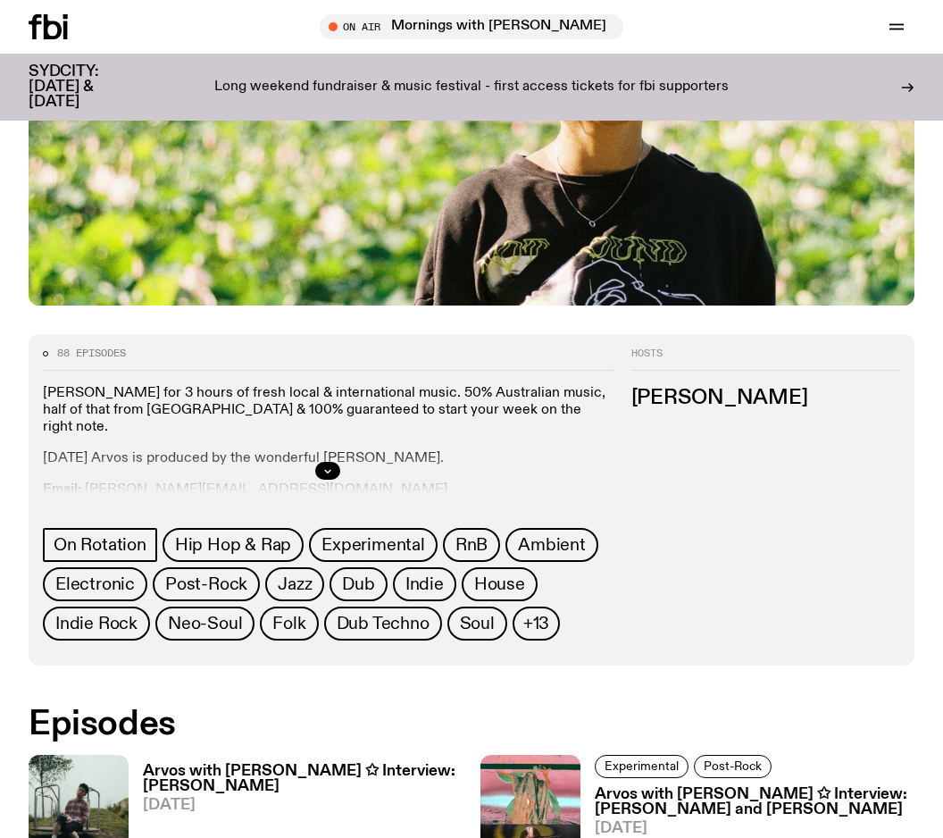
scroll to position [530, 0]
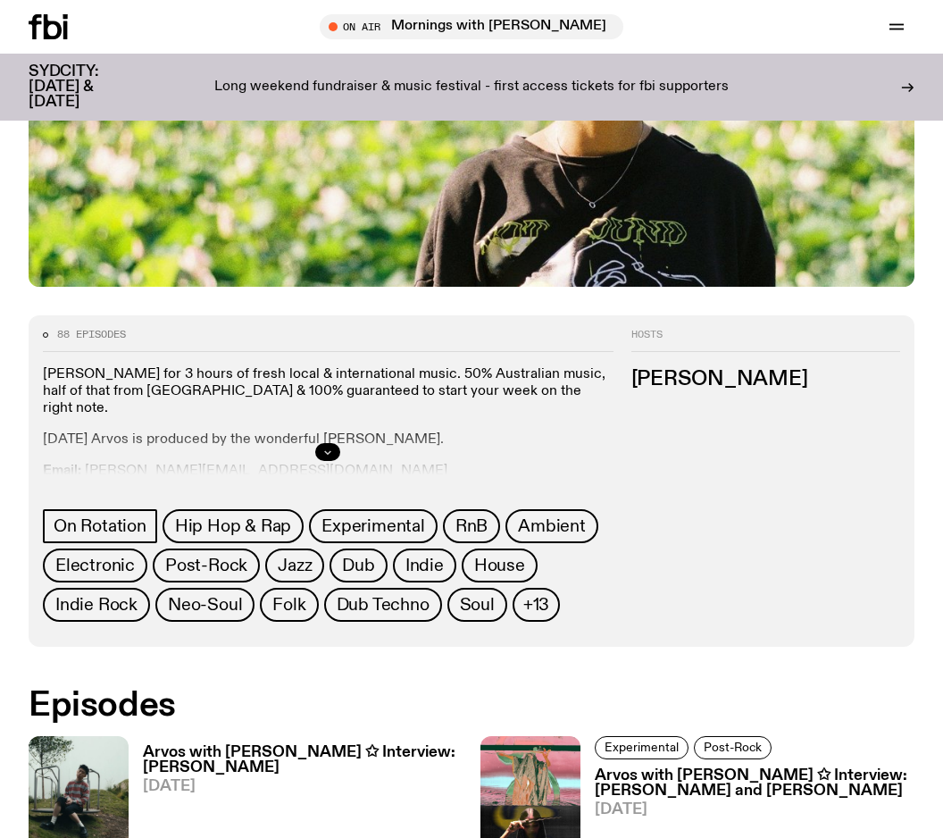
click at [330, 443] on button "button" at bounding box center [327, 452] width 25 height 18
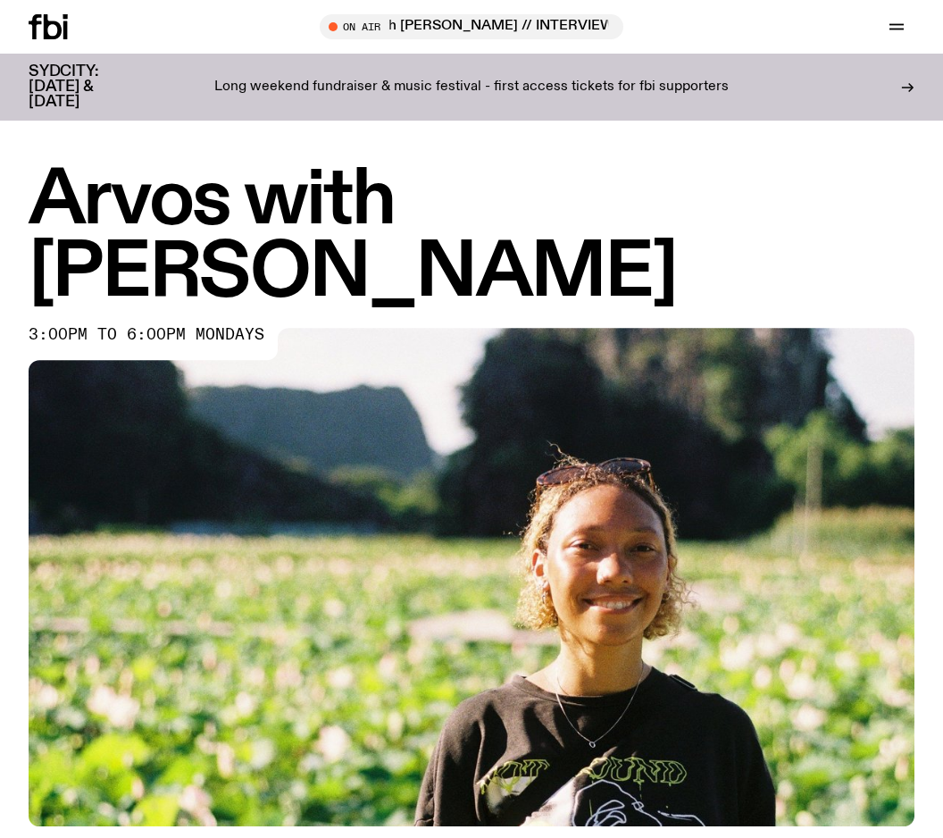
scroll to position [437, 0]
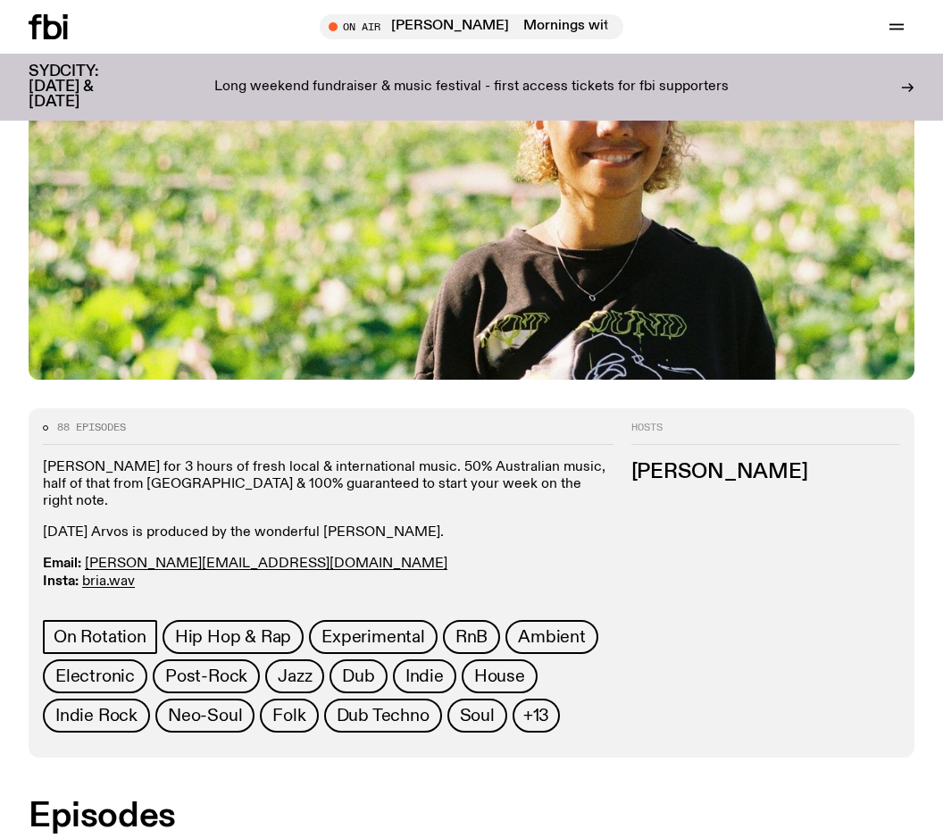
click at [235, 556] on p "Email: briana.k@fbiradio.com Insta: bria.wav Text In: 0409 945 945" at bounding box center [328, 582] width 571 height 52
drag, startPoint x: 201, startPoint y: 477, endPoint x: 87, endPoint y: 483, distance: 114.5
click at [87, 556] on p "Email: briana.k@fbiradio.com Insta: bria.wav Text In: 0409 945 945" at bounding box center [328, 582] width 571 height 52
copy link "briana.k@fbiradio.com"
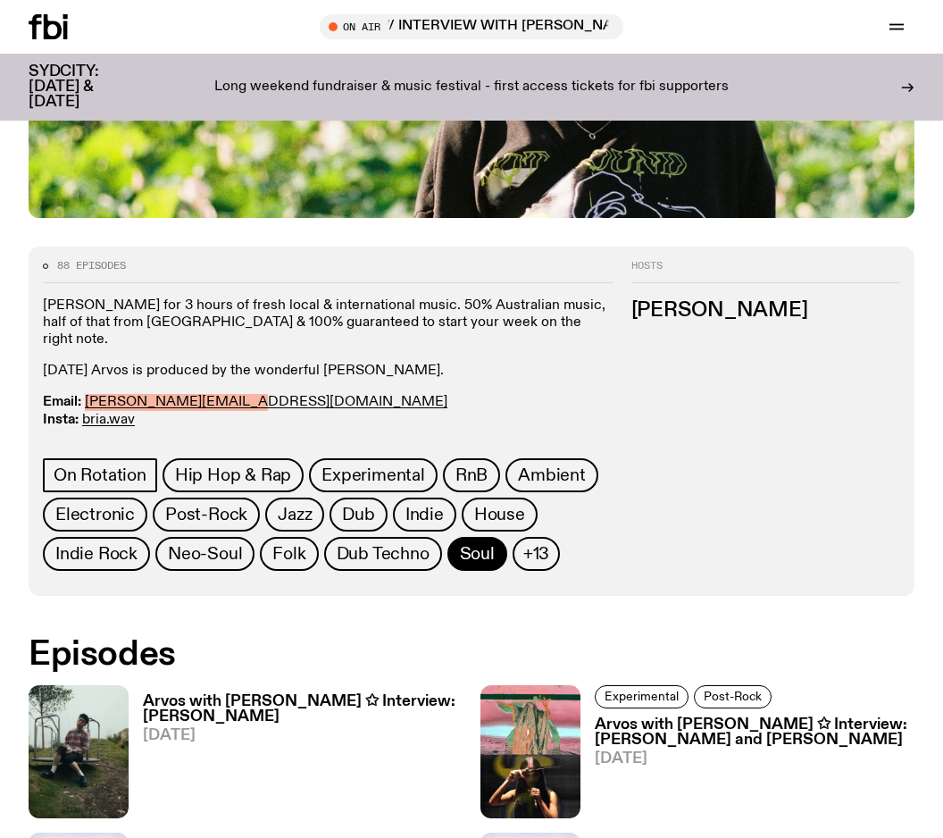
scroll to position [615, 0]
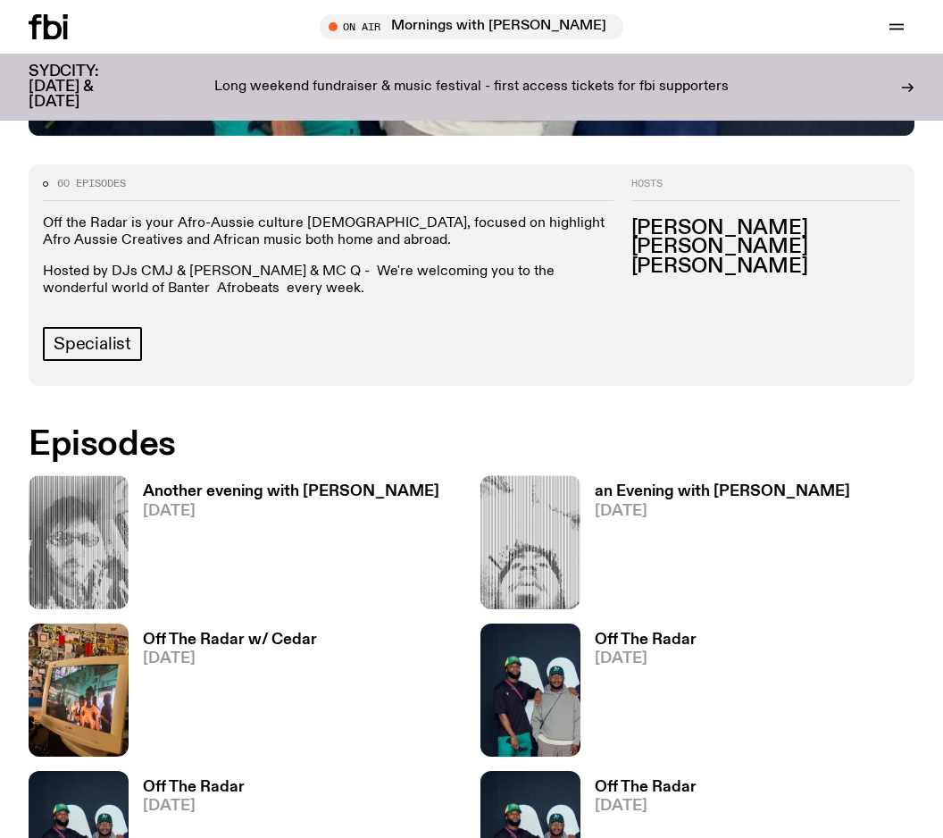
scroll to position [706, 0]
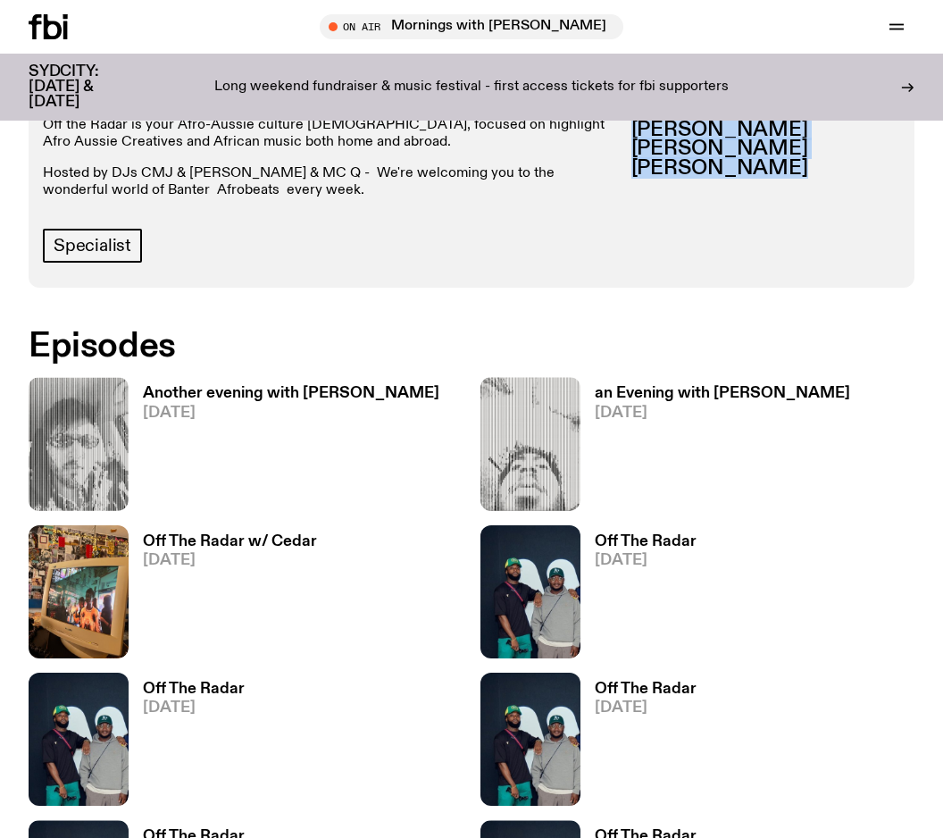
drag, startPoint x: 632, startPoint y: 130, endPoint x: 800, endPoint y: 171, distance: 172.9
click at [800, 171] on ul "[PERSON_NAME] [PERSON_NAME] [PERSON_NAME]" at bounding box center [765, 150] width 269 height 58
copy ul "[PERSON_NAME] [PERSON_NAME] [PERSON_NAME]"
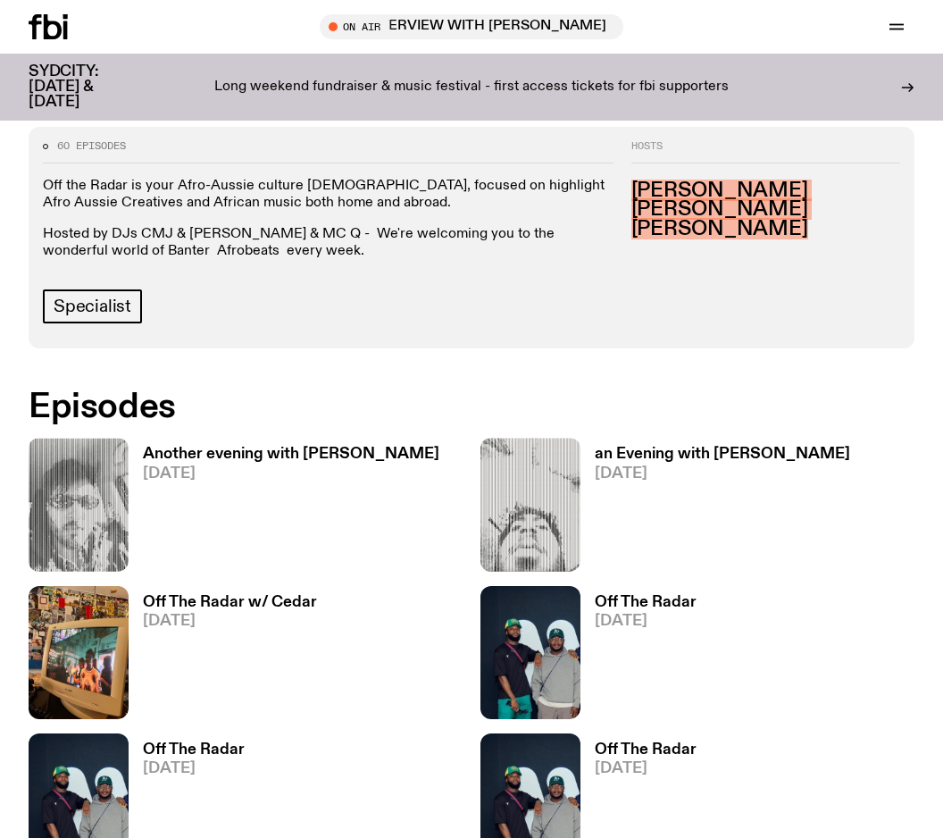
scroll to position [614, 0]
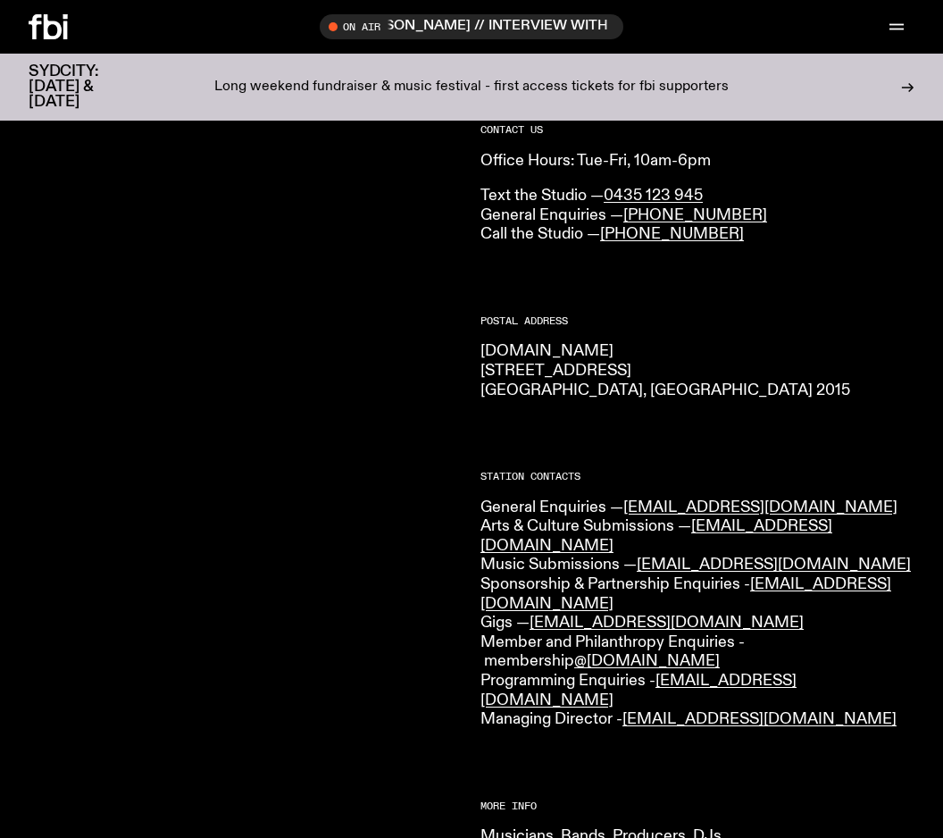
scroll to position [175, 0]
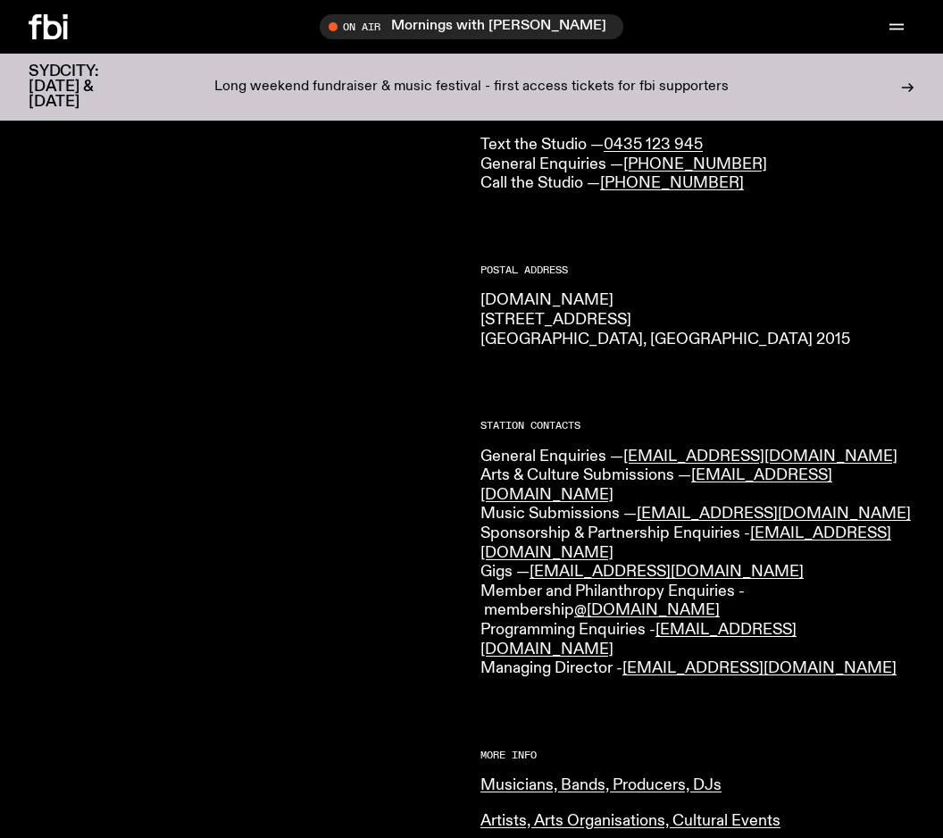
click at [305, 424] on div at bounding box center [246, 645] width 434 height 1143
